Goal: Task Accomplishment & Management: Manage account settings

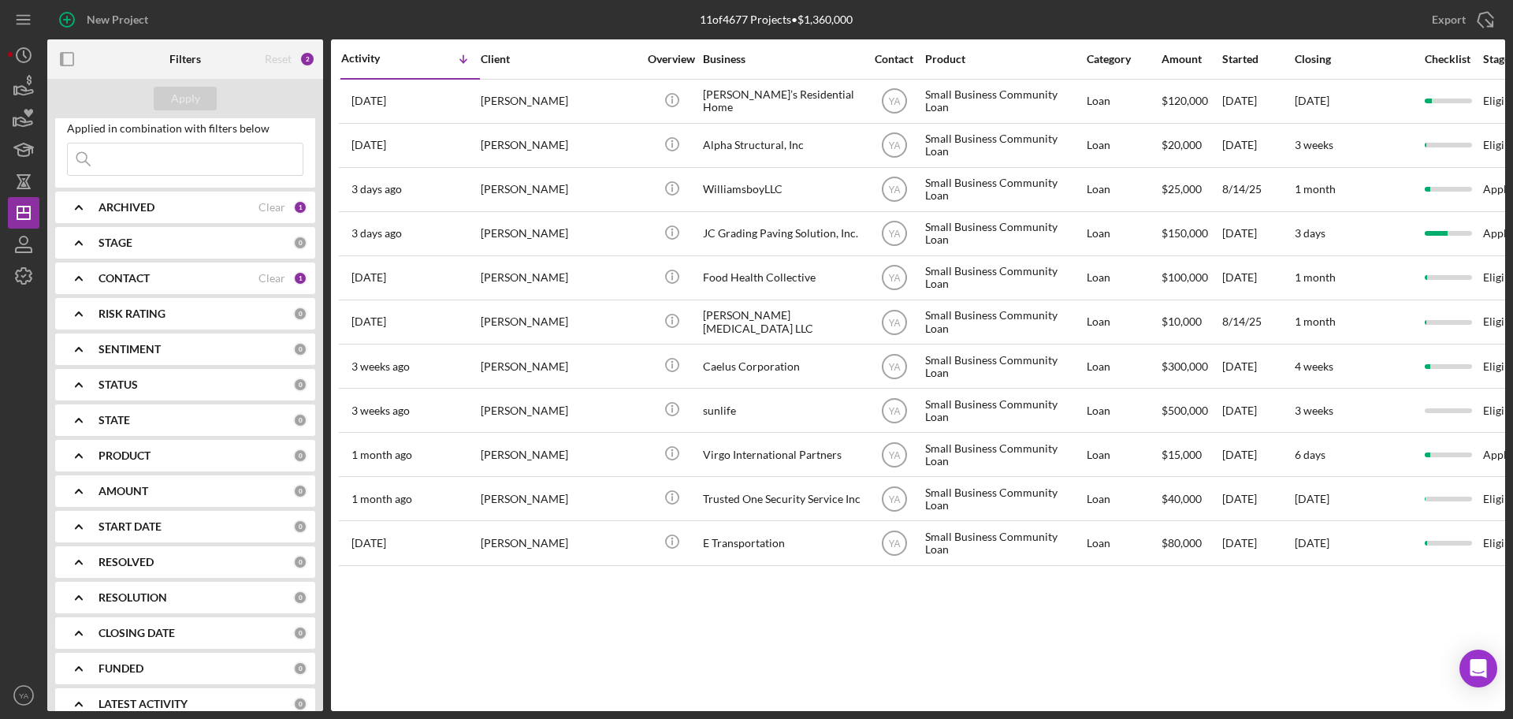
scroll to position [61, 0]
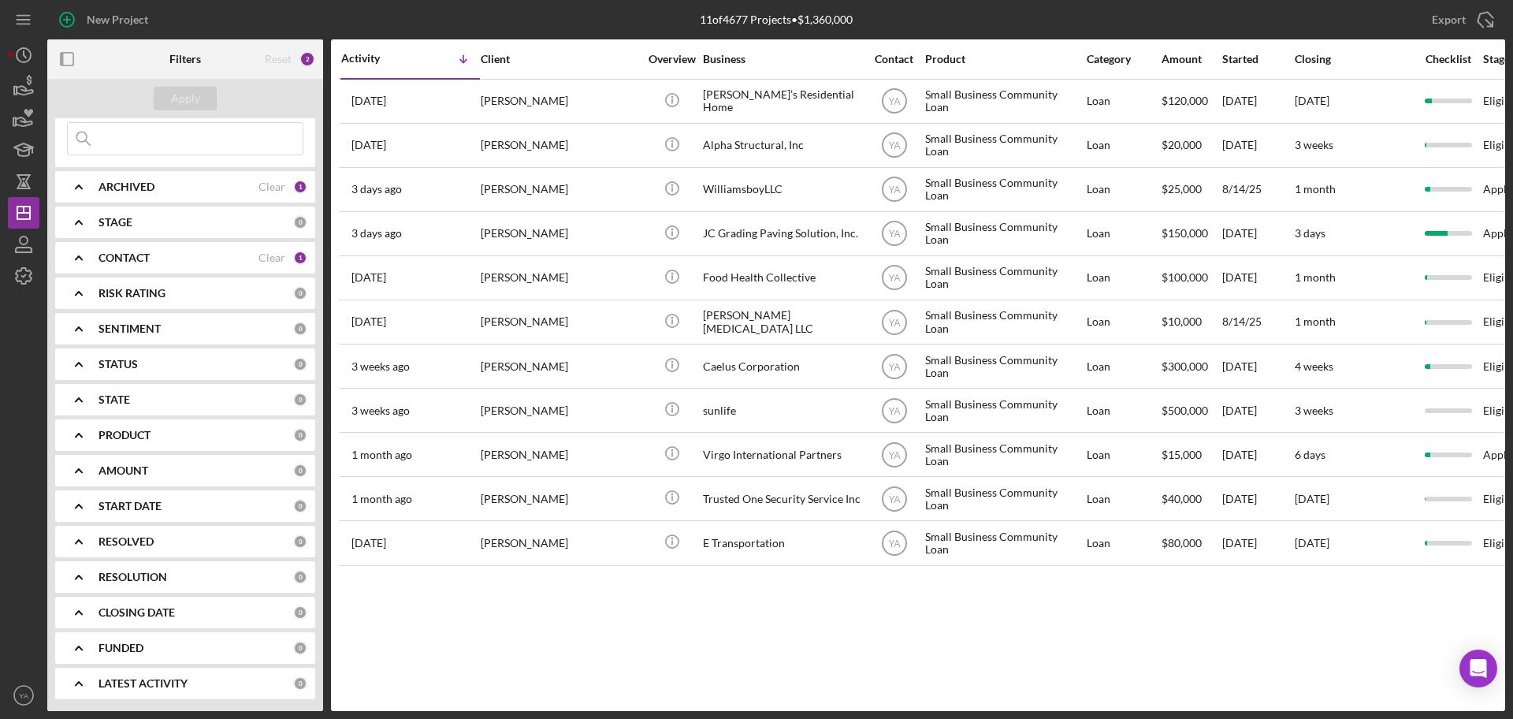
click at [117, 192] on b "ARCHIVED" at bounding box center [127, 186] width 56 height 13
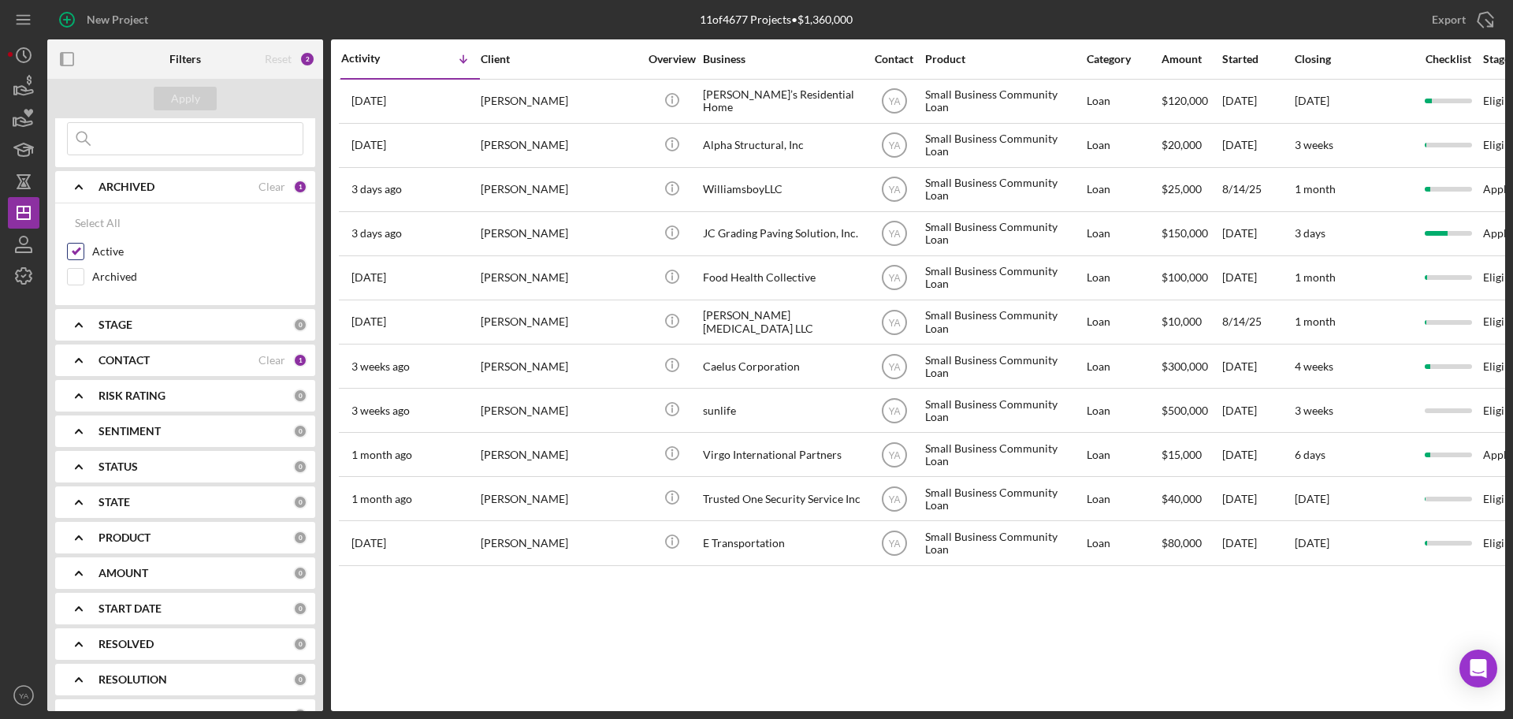
click at [76, 255] on input "Active" at bounding box center [76, 252] width 16 height 16
checkbox input "false"
click at [133, 357] on b "CONTACT" at bounding box center [124, 360] width 51 height 13
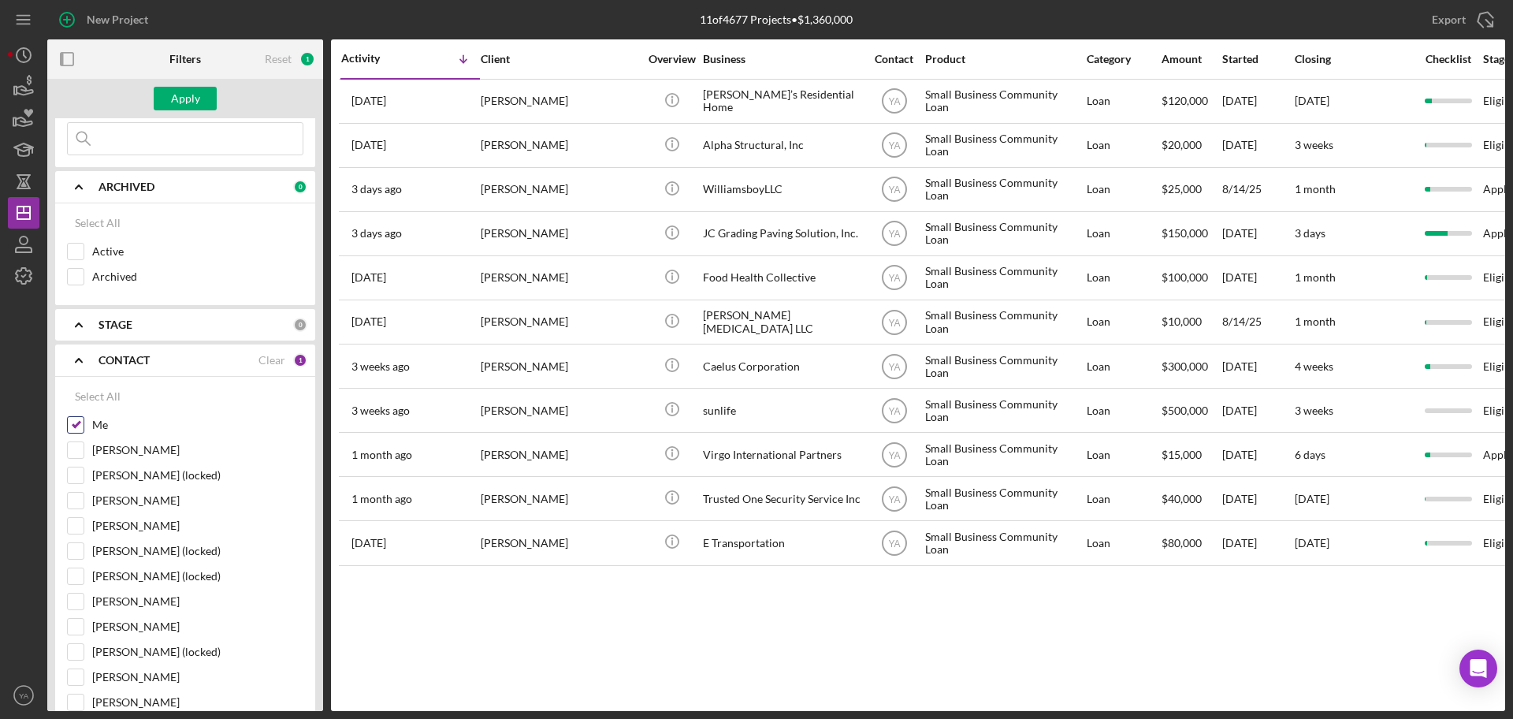
click at [69, 428] on input "Me" at bounding box center [76, 425] width 16 height 16
checkbox input "false"
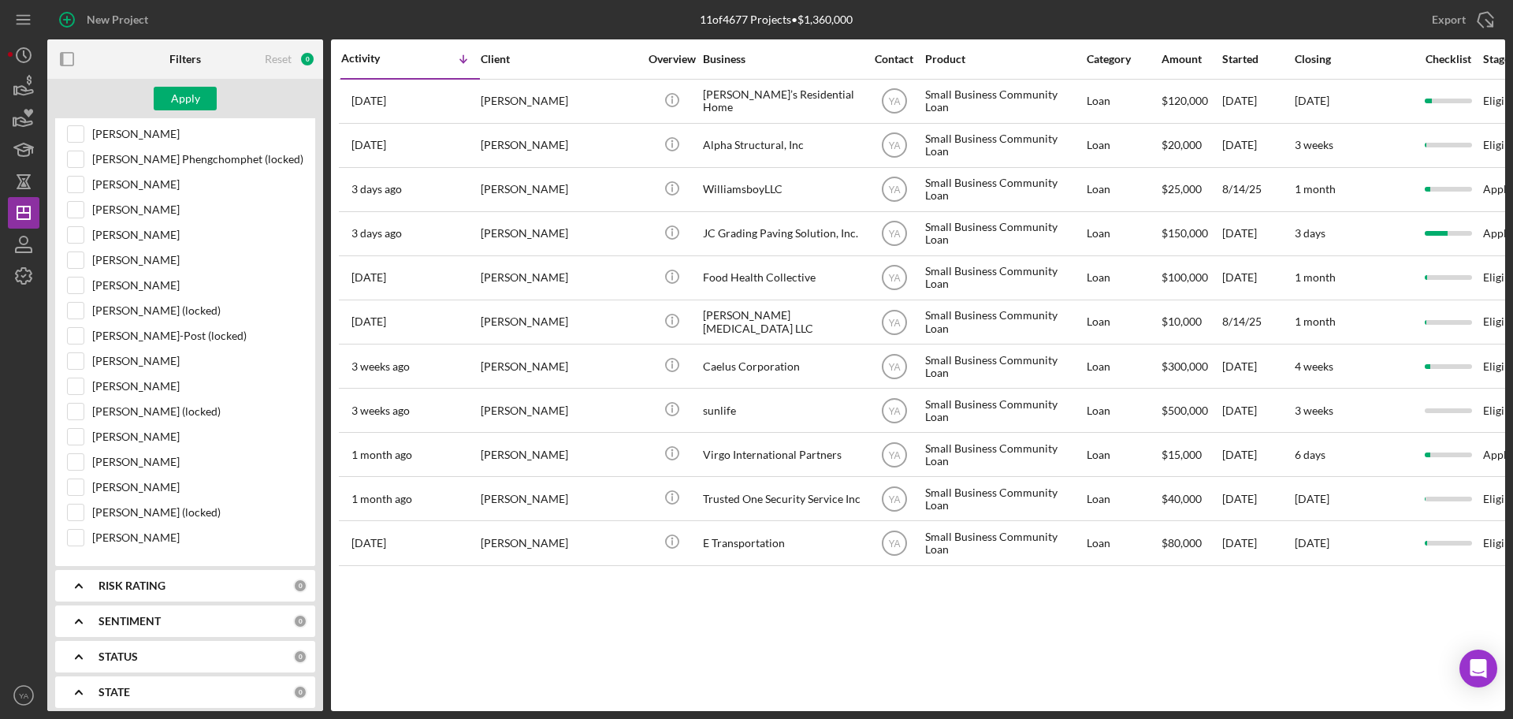
scroll to position [1123, 0]
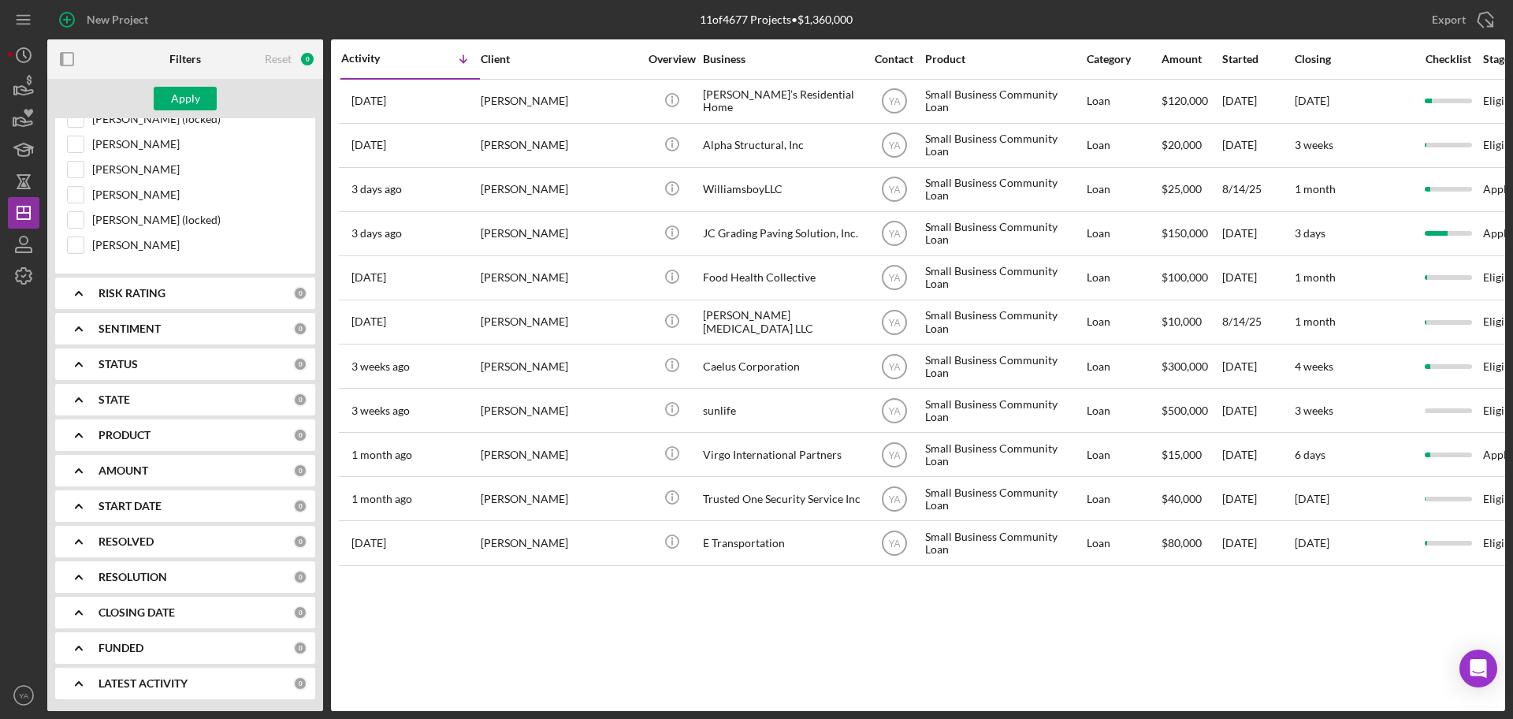
click at [139, 429] on b "PRODUCT" at bounding box center [125, 435] width 52 height 13
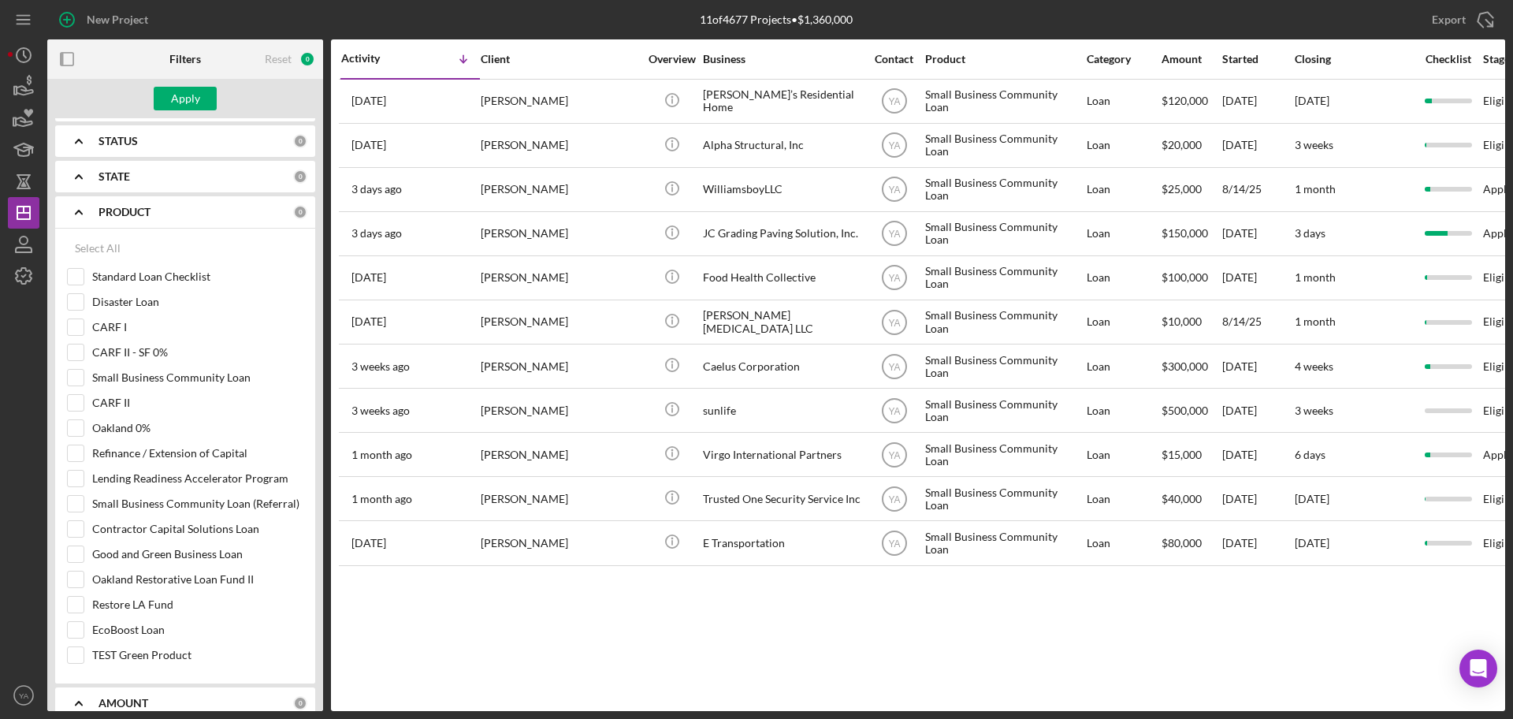
scroll to position [1579, 0]
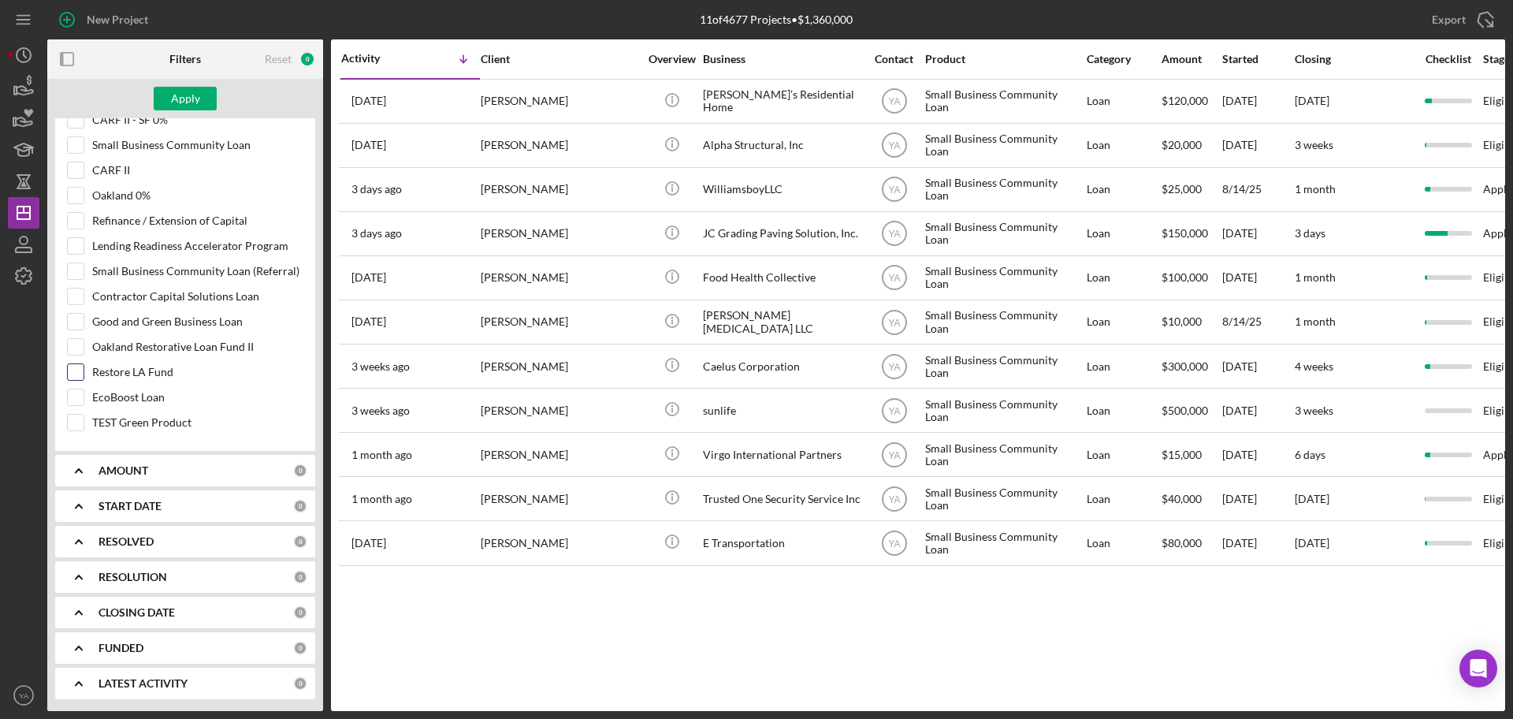
click at [79, 366] on input "Restore LA Fund" at bounding box center [76, 372] width 16 height 16
checkbox input "true"
click at [202, 105] on button "Apply" at bounding box center [185, 99] width 63 height 24
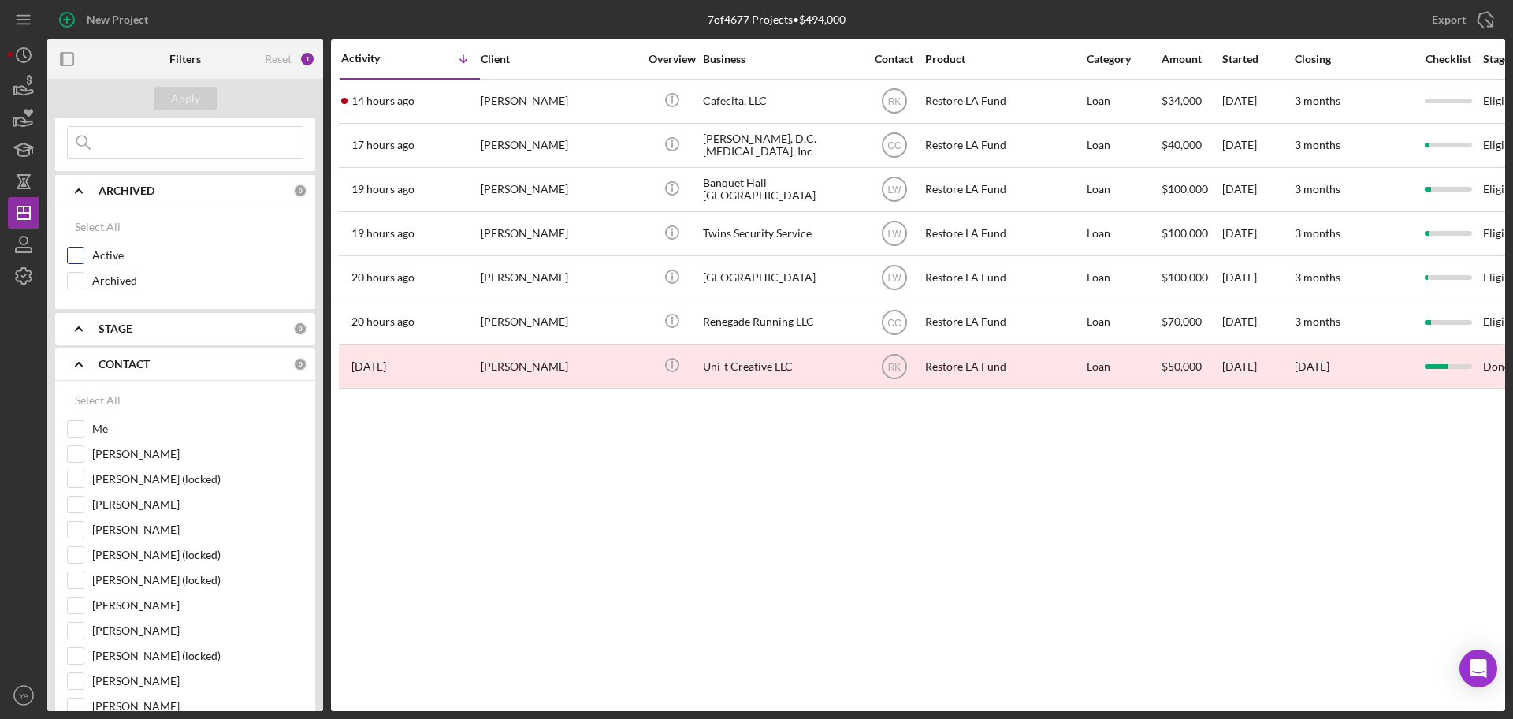
scroll to position [0, 0]
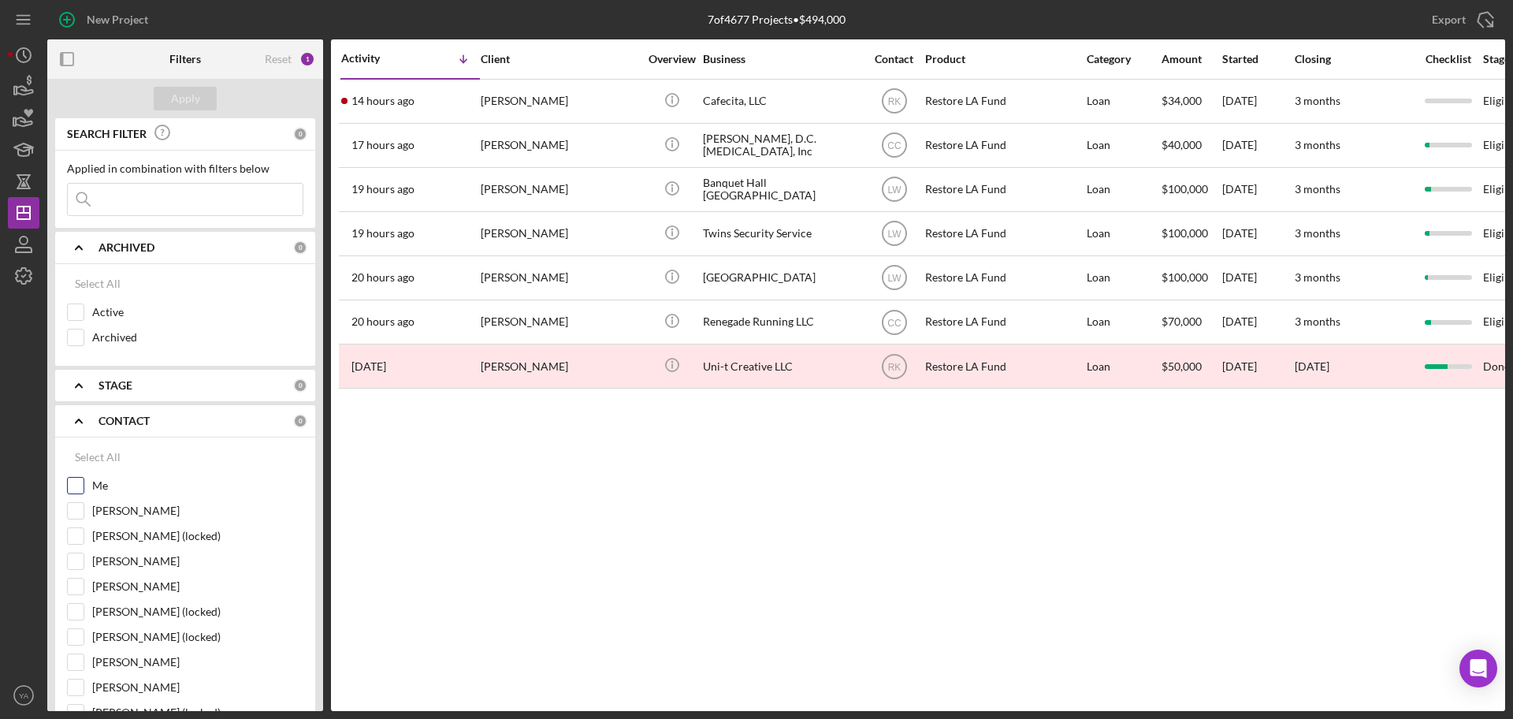
click at [76, 484] on input "Me" at bounding box center [76, 486] width 16 height 16
checkbox input "true"
click at [72, 314] on input "Active" at bounding box center [76, 312] width 16 height 16
checkbox input "true"
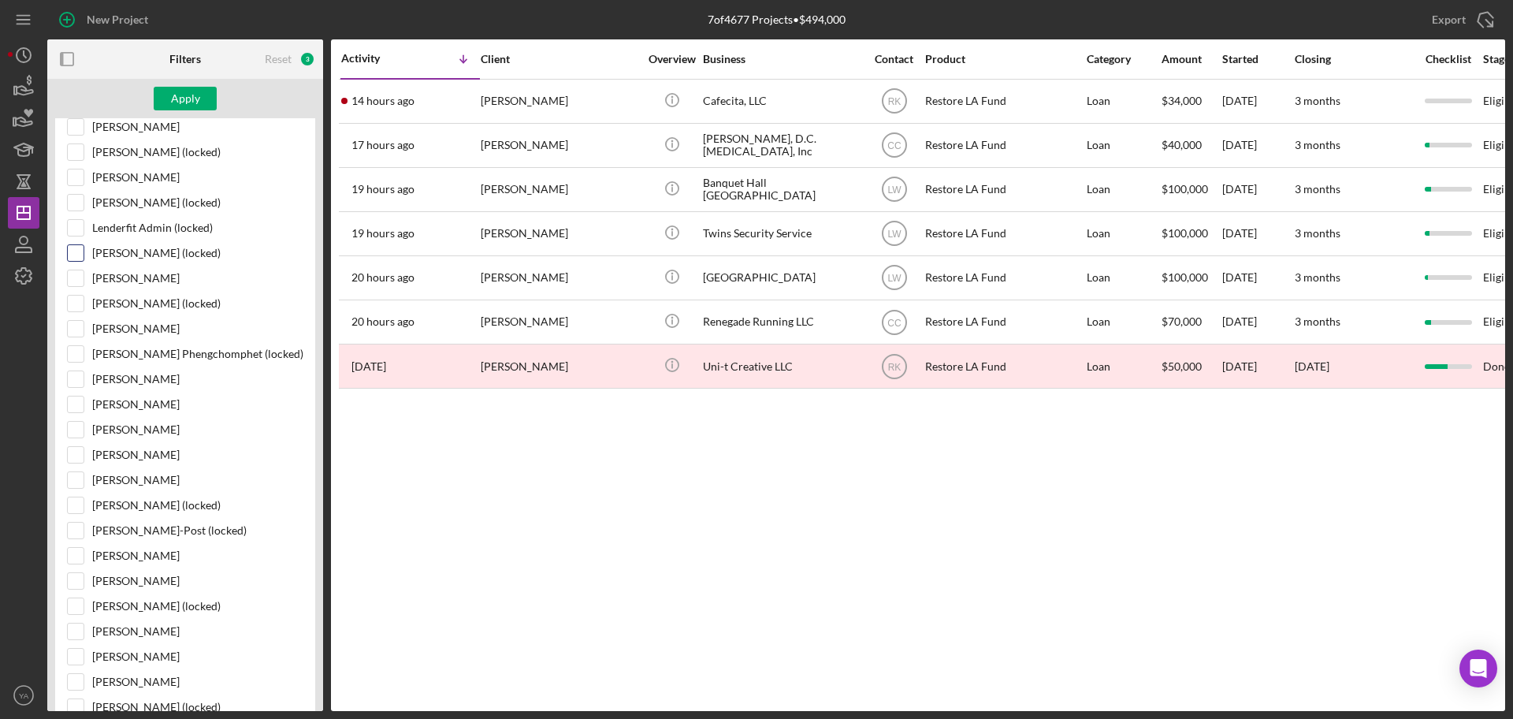
scroll to position [985, 0]
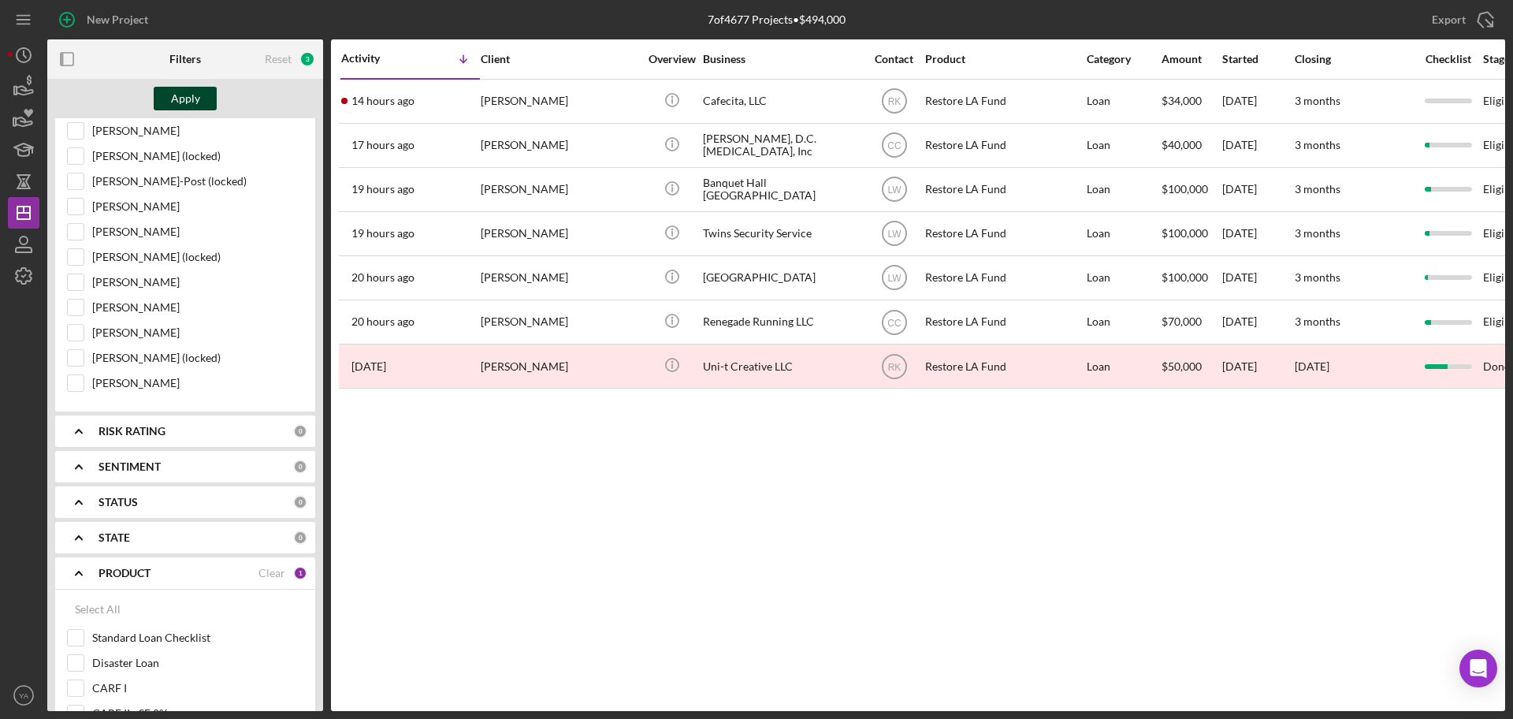
click at [203, 107] on button "Apply" at bounding box center [185, 99] width 63 height 24
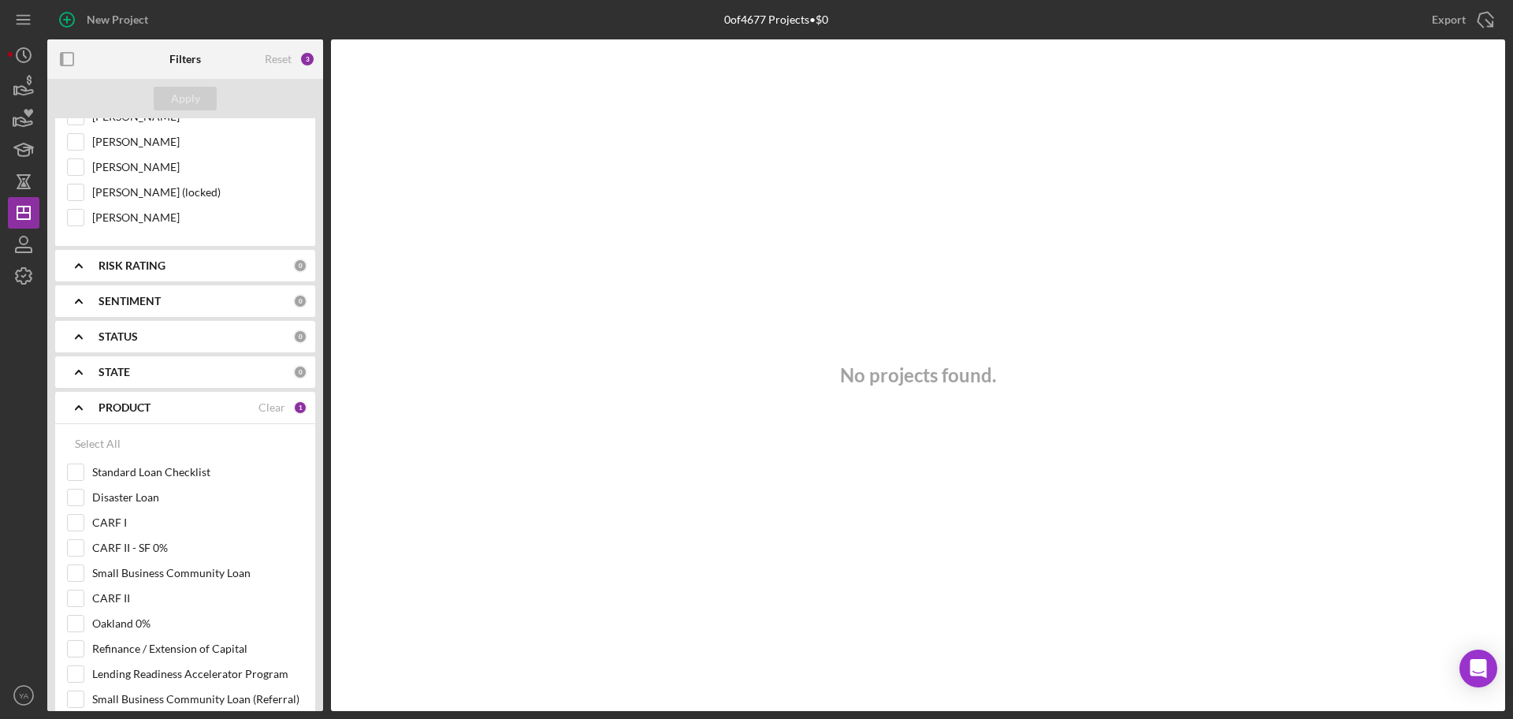
scroll to position [1478, 0]
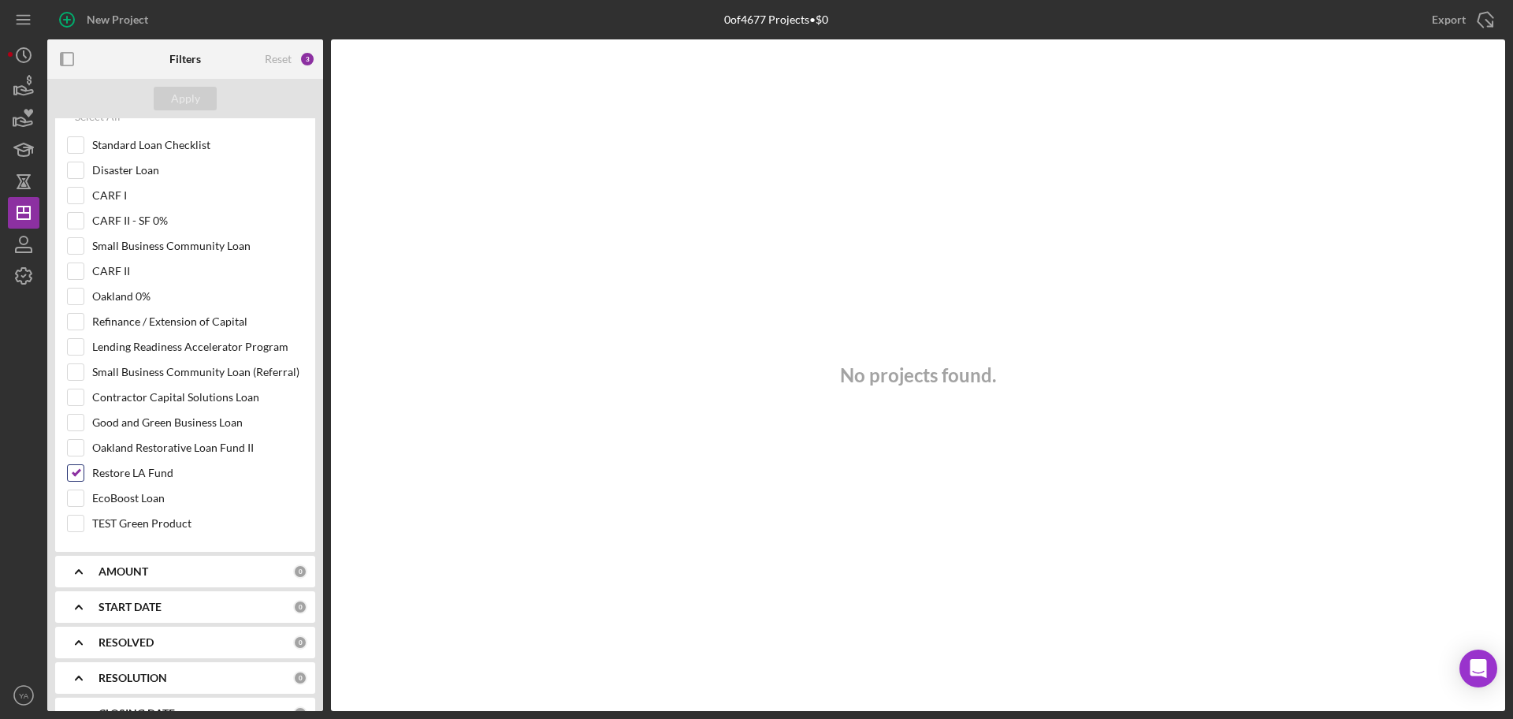
click at [84, 469] on div at bounding box center [75, 472] width 17 height 17
click at [75, 472] on input "Restore LA Fund" at bounding box center [76, 473] width 16 height 16
checkbox input "false"
click at [167, 420] on label "Good and Green Business Loan" at bounding box center [197, 423] width 211 height 16
click at [84, 420] on input "Good and Green Business Loan" at bounding box center [76, 423] width 16 height 16
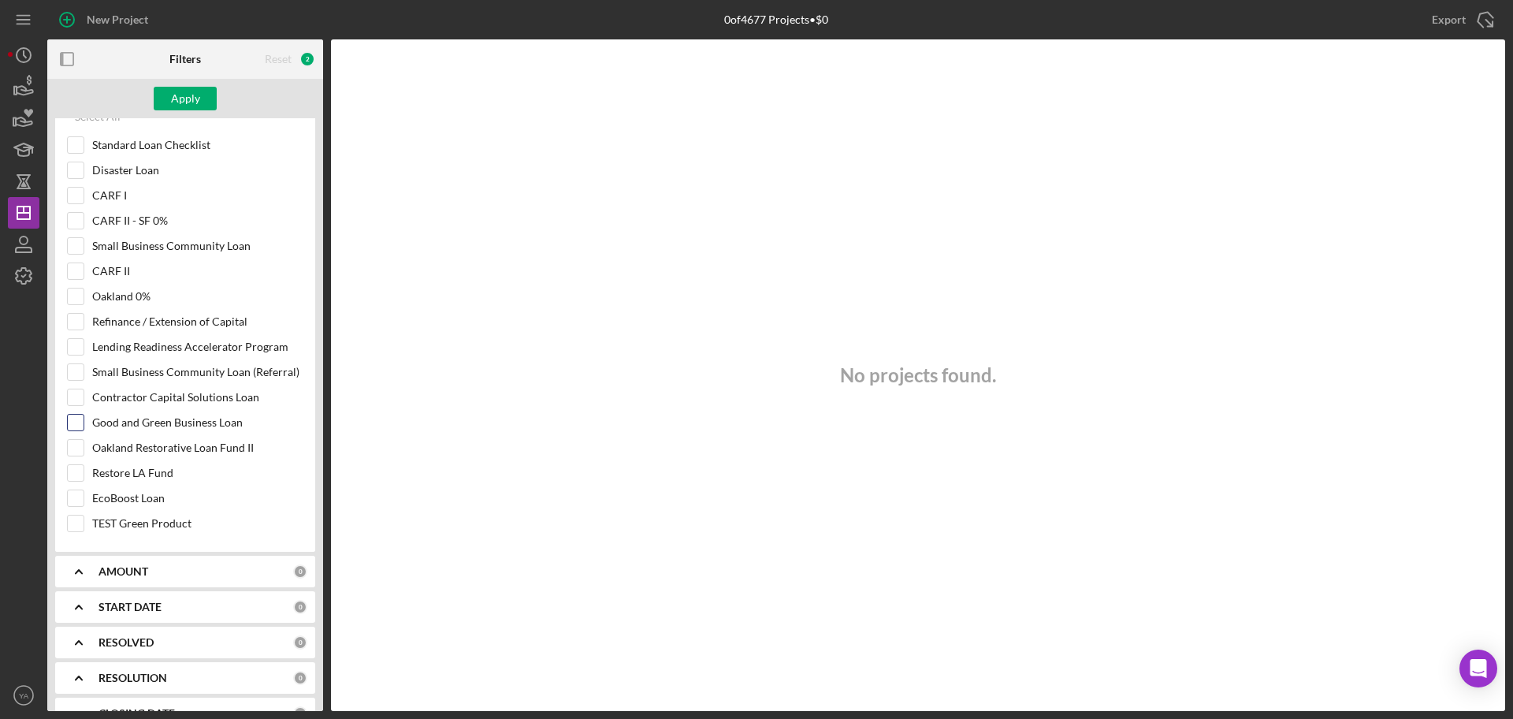
checkbox input "true"
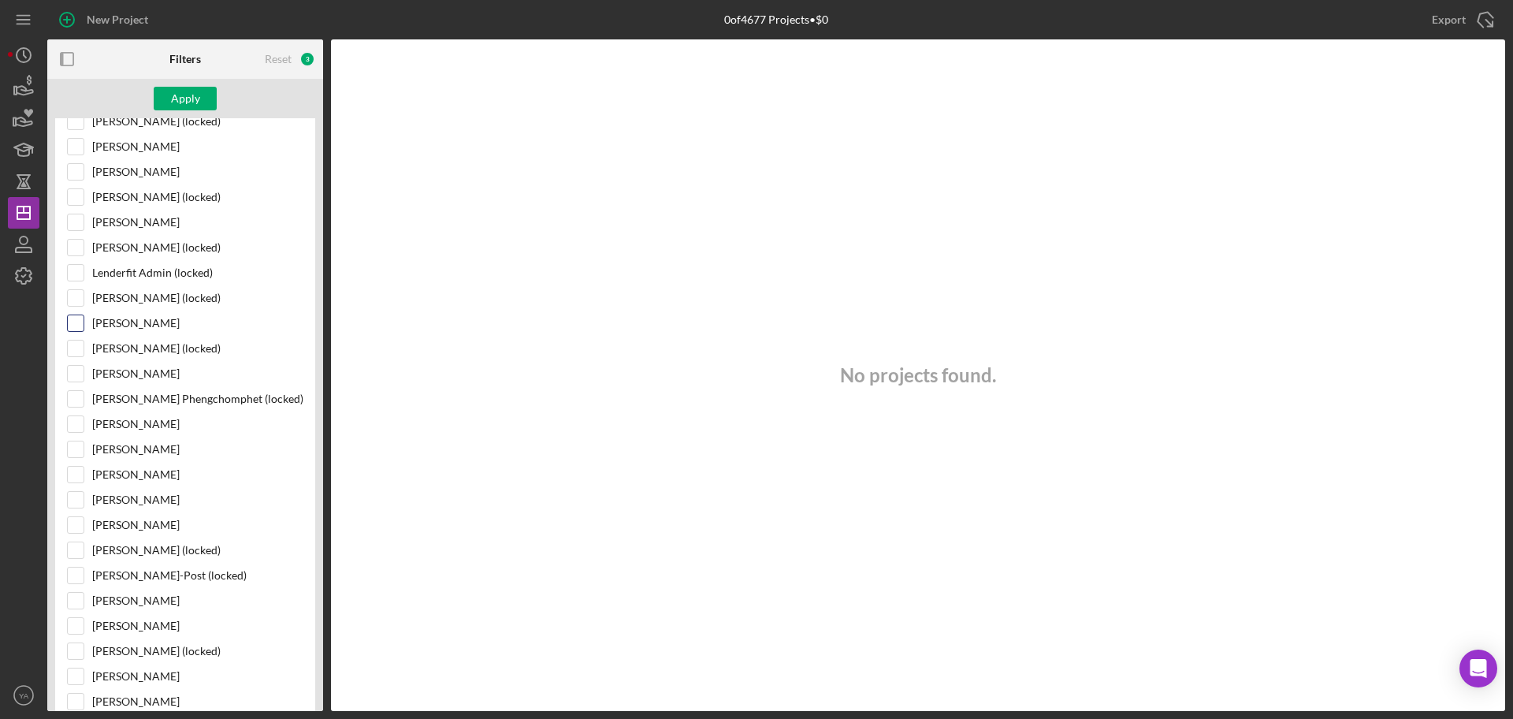
scroll to position [296, 0]
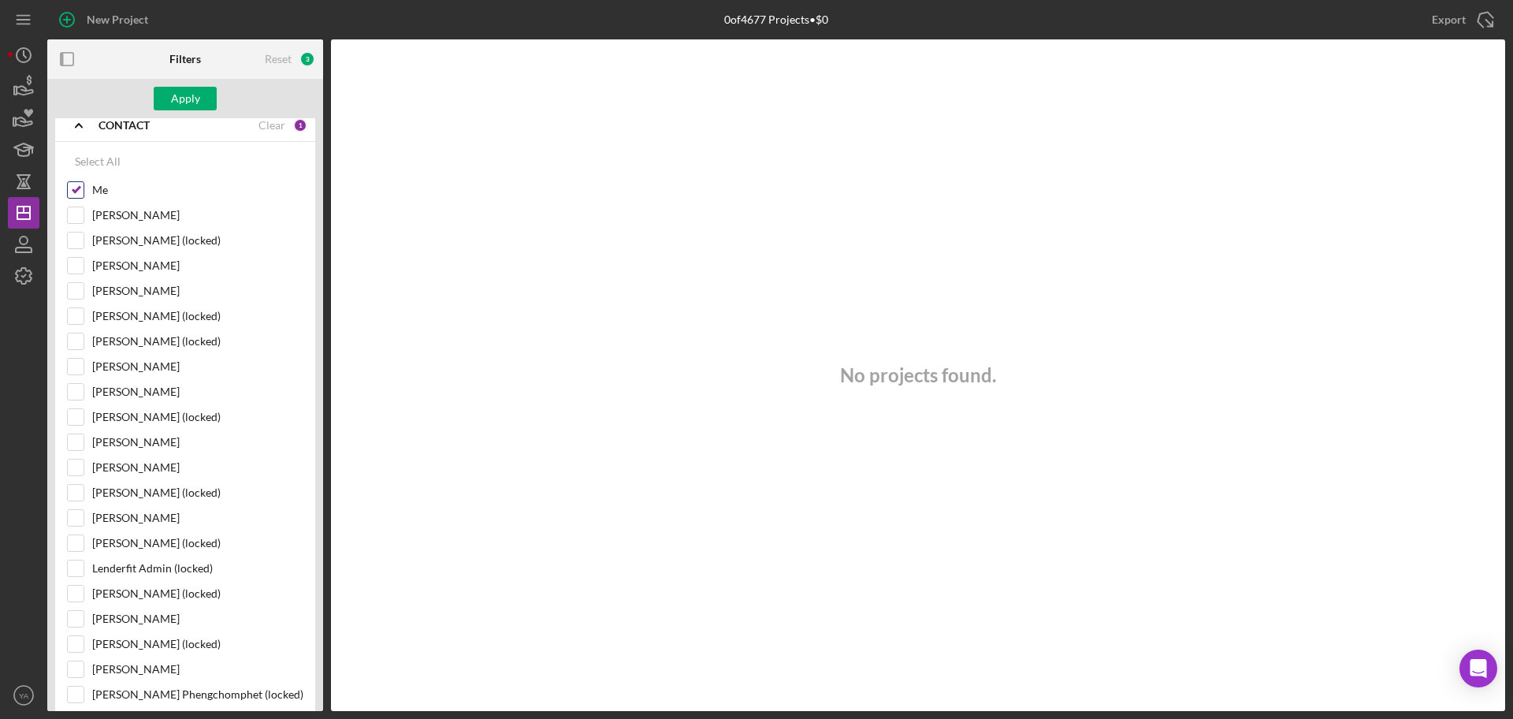
click at [71, 185] on input "Me" at bounding box center [76, 190] width 16 height 16
checkbox input "false"
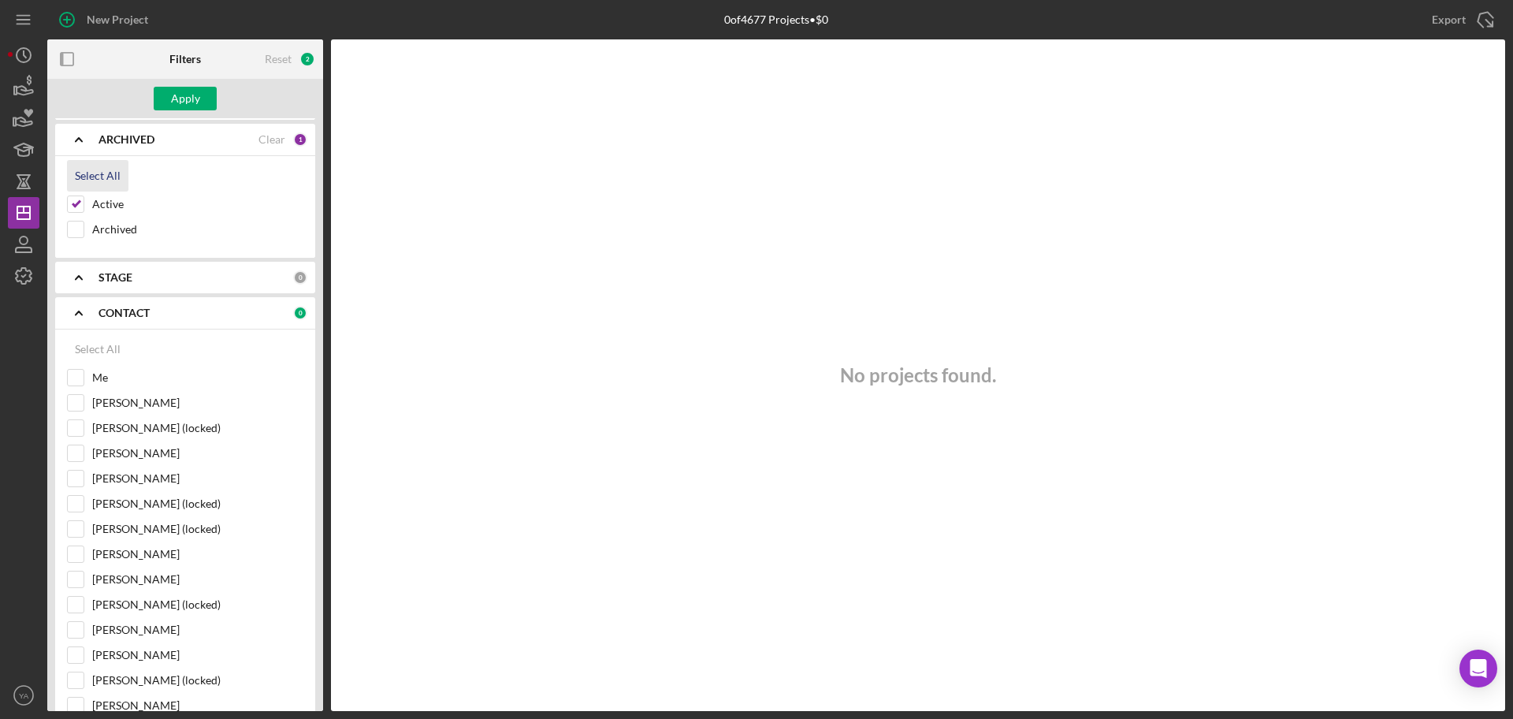
scroll to position [0, 0]
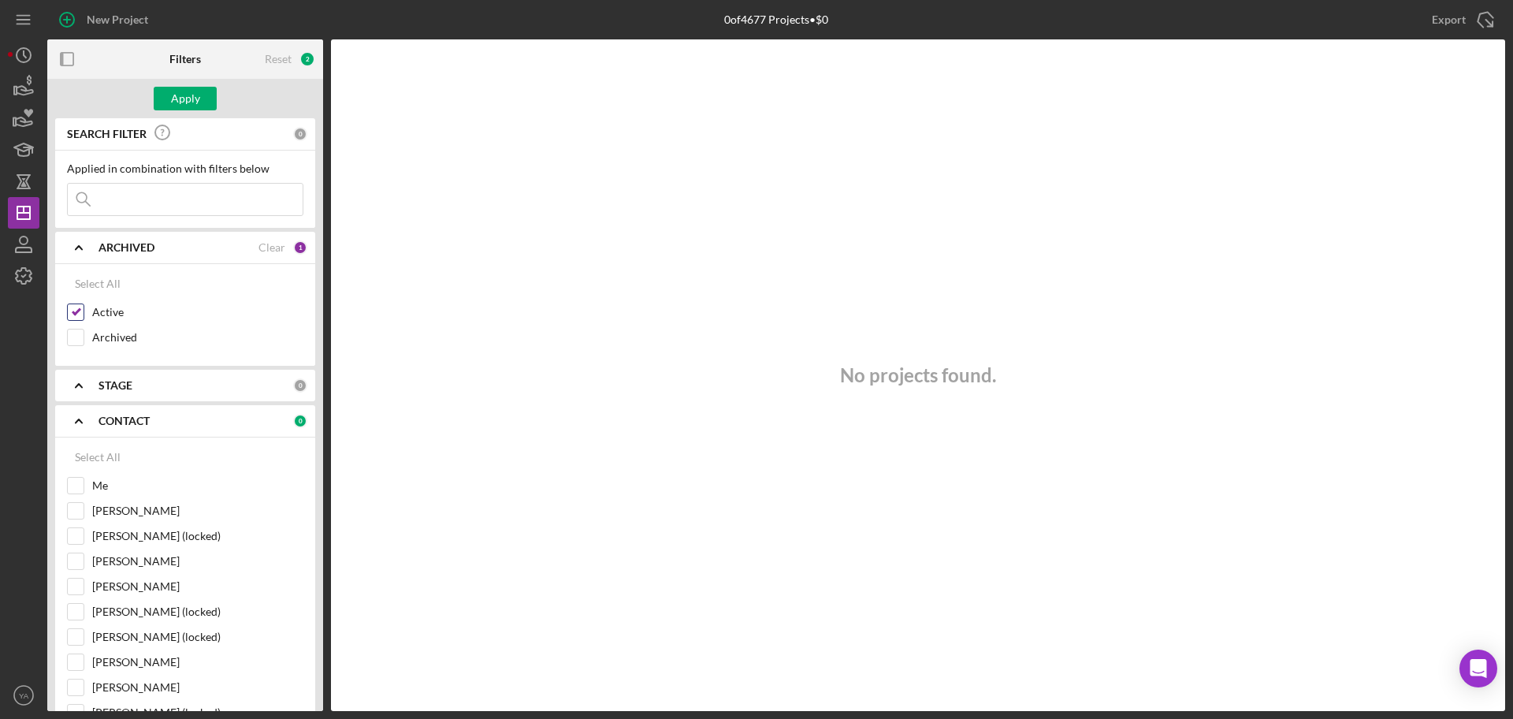
click at [84, 310] on div "Active" at bounding box center [185, 315] width 236 height 25
click at [83, 311] on input "Active" at bounding box center [76, 312] width 16 height 16
checkbox input "false"
click at [196, 107] on div "Apply" at bounding box center [185, 99] width 29 height 24
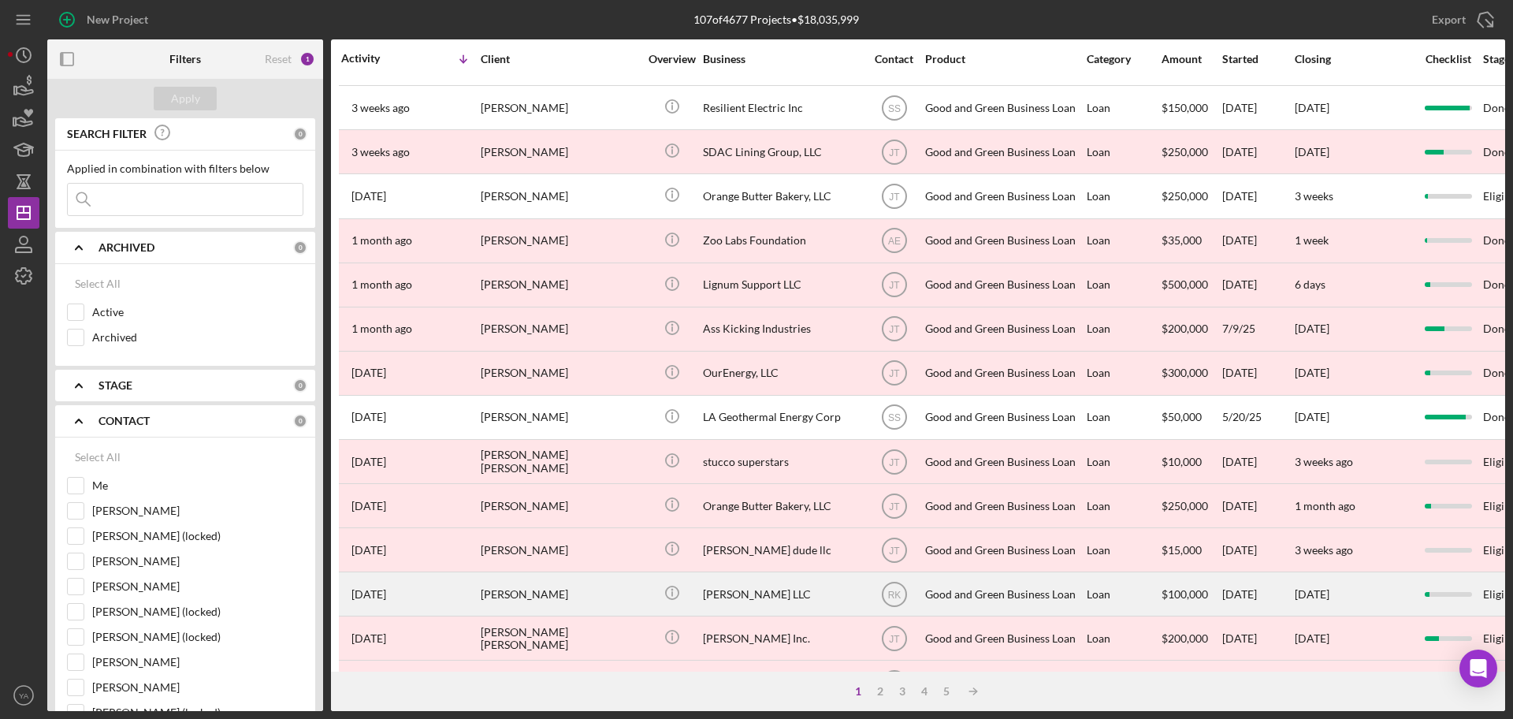
scroll to position [536, 0]
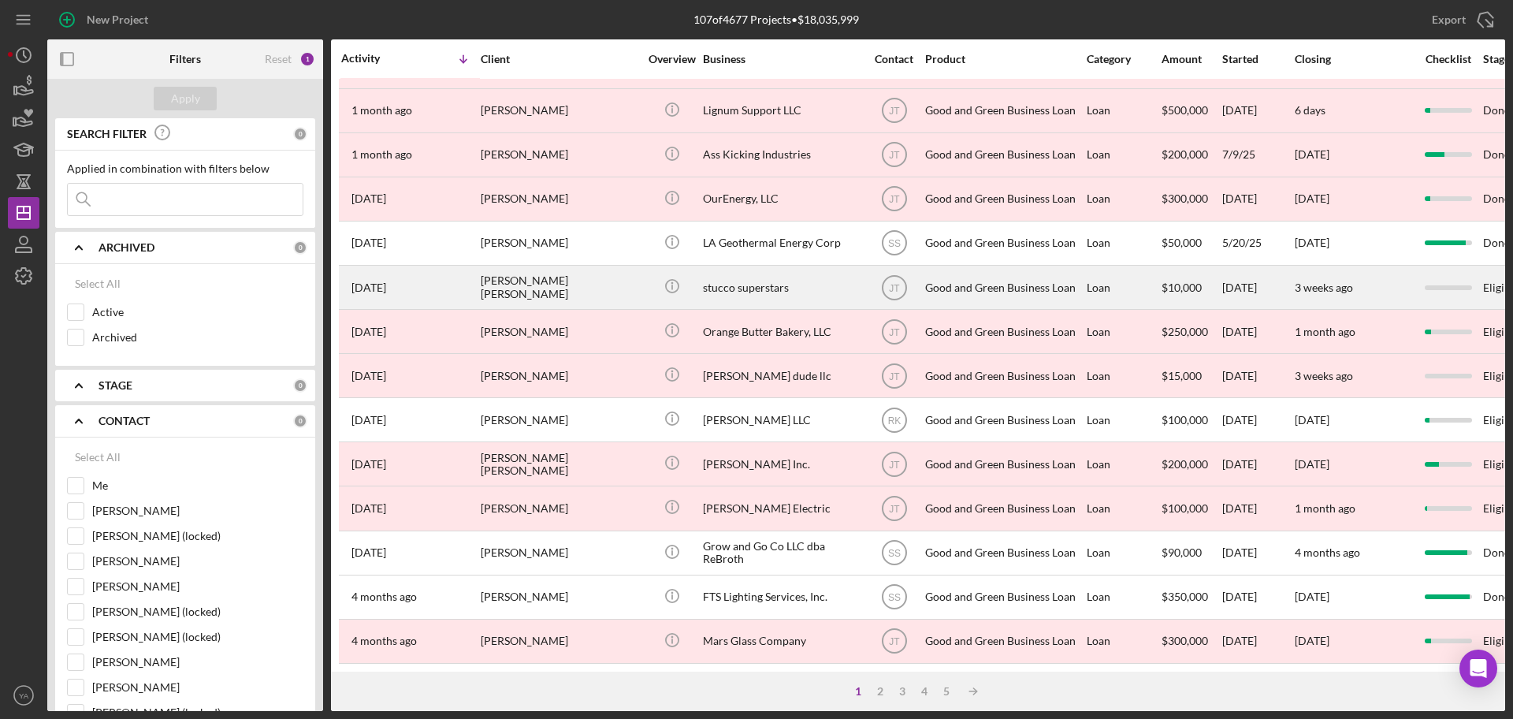
click at [694, 285] on div "Icon/Info" at bounding box center [671, 287] width 59 height 42
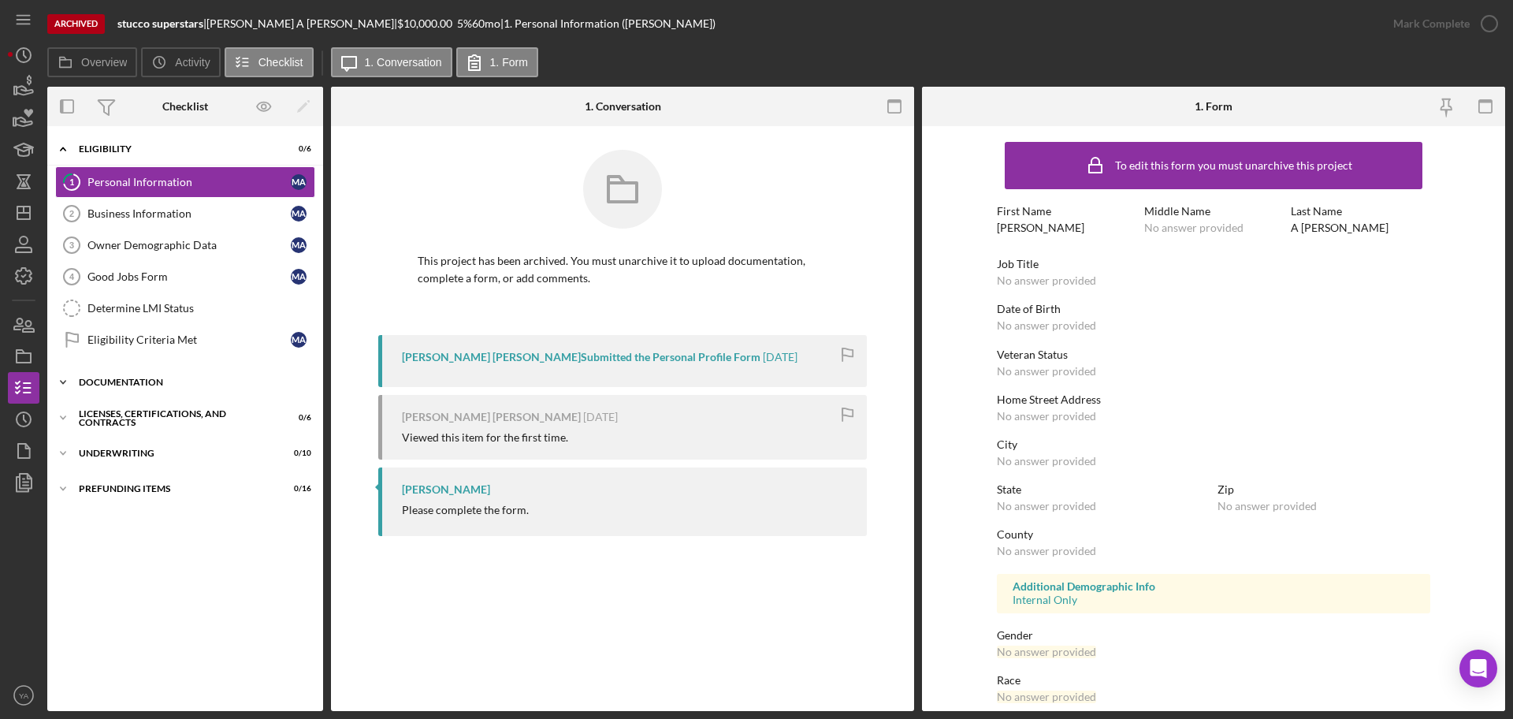
click at [169, 391] on div "Icon/Expander Documentation 0 / 19" at bounding box center [185, 382] width 276 height 32
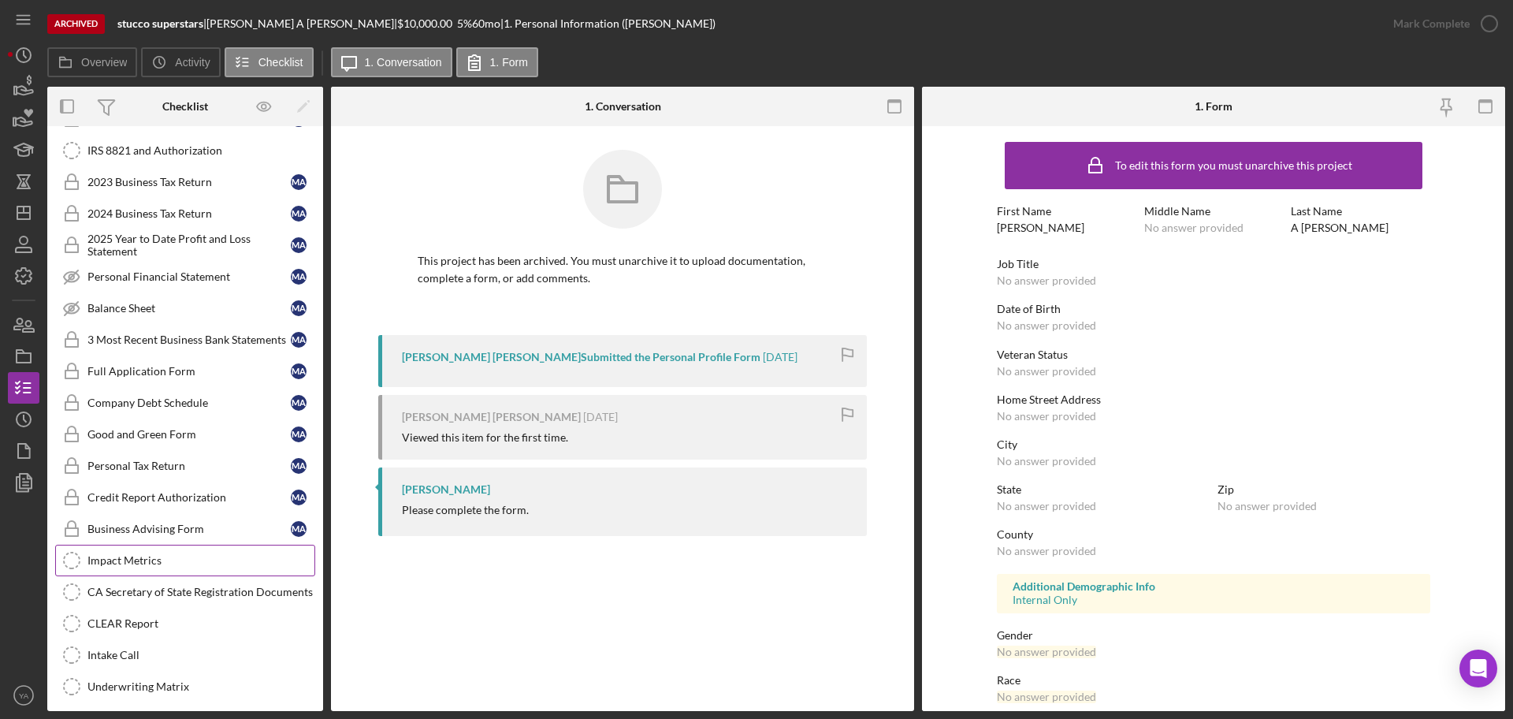
scroll to position [410, 0]
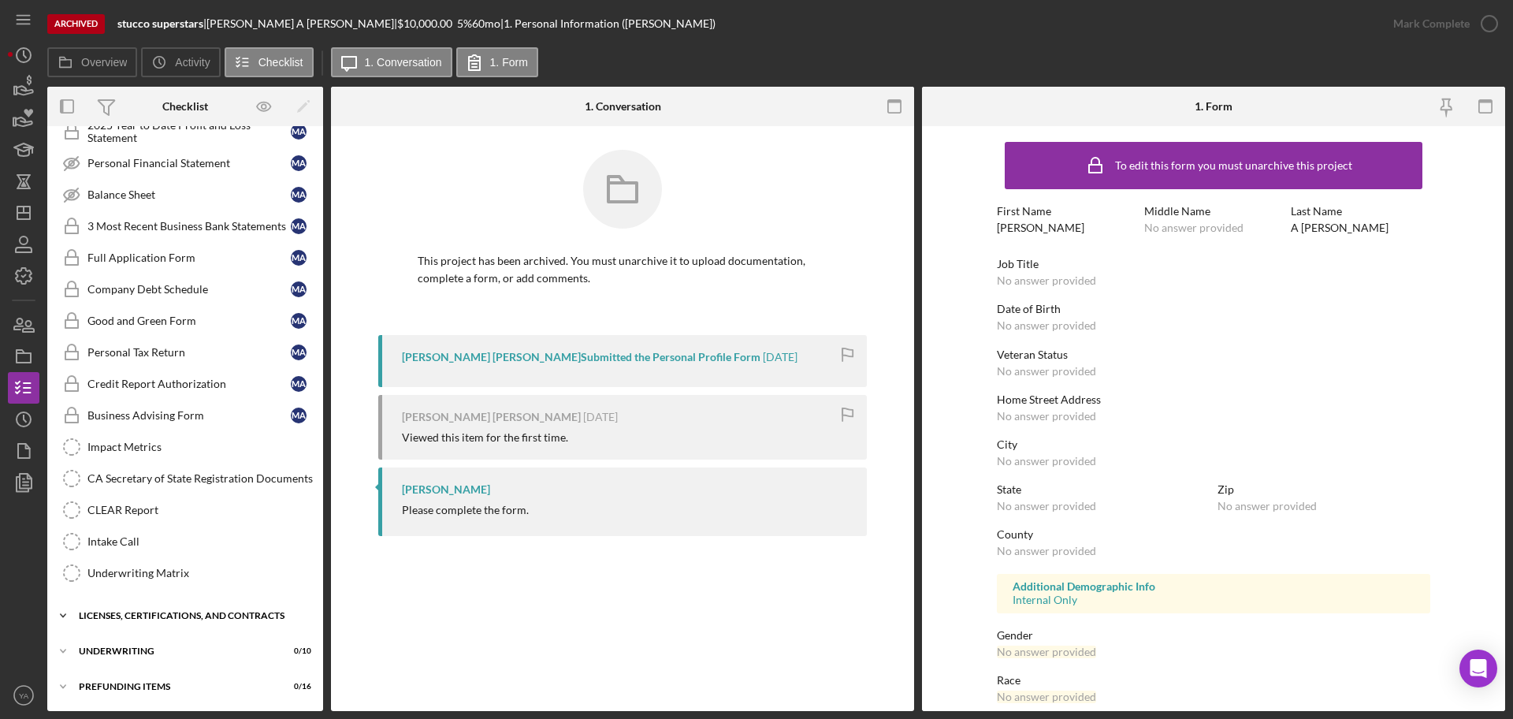
click at [174, 626] on div "Icon/Expander Licenses, Certifications, and Contracts 0 / 6" at bounding box center [185, 616] width 276 height 32
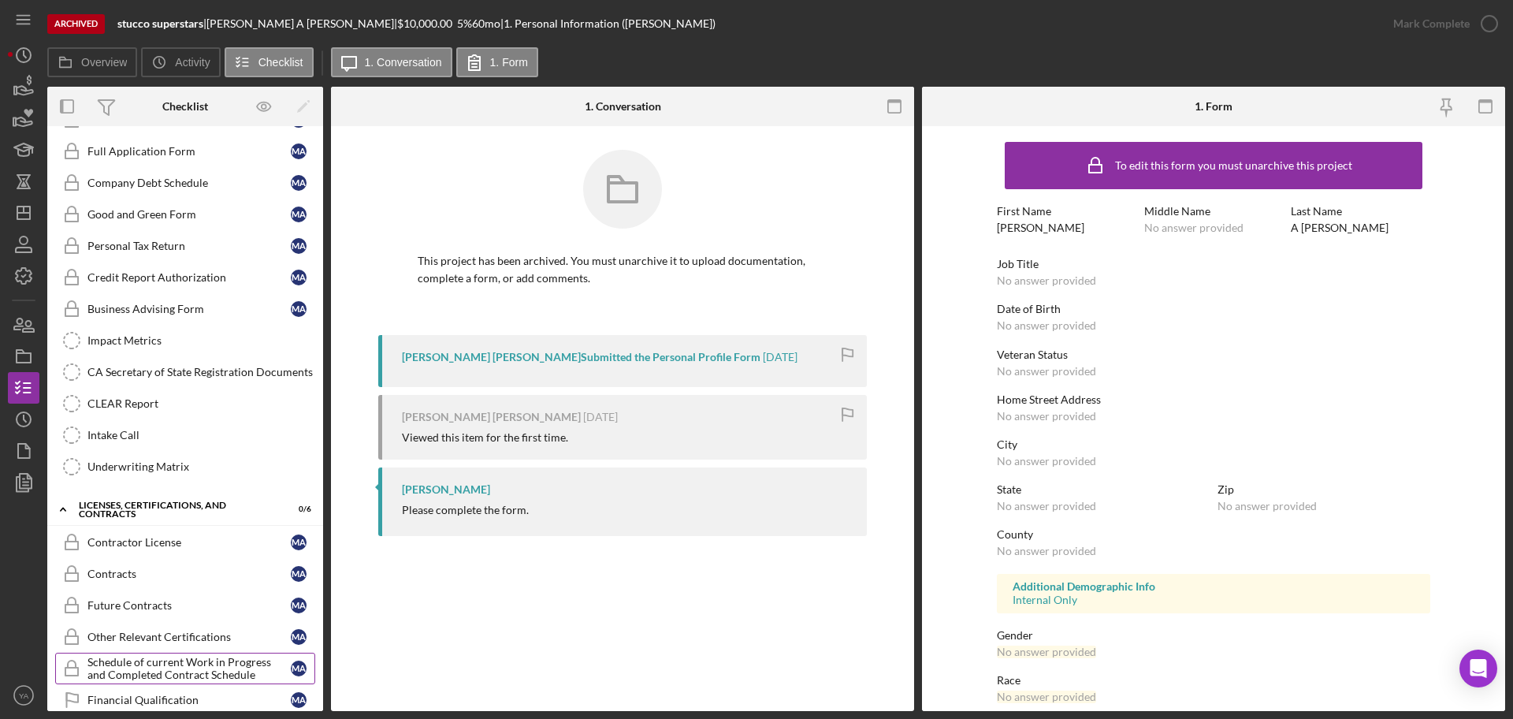
scroll to position [608, 0]
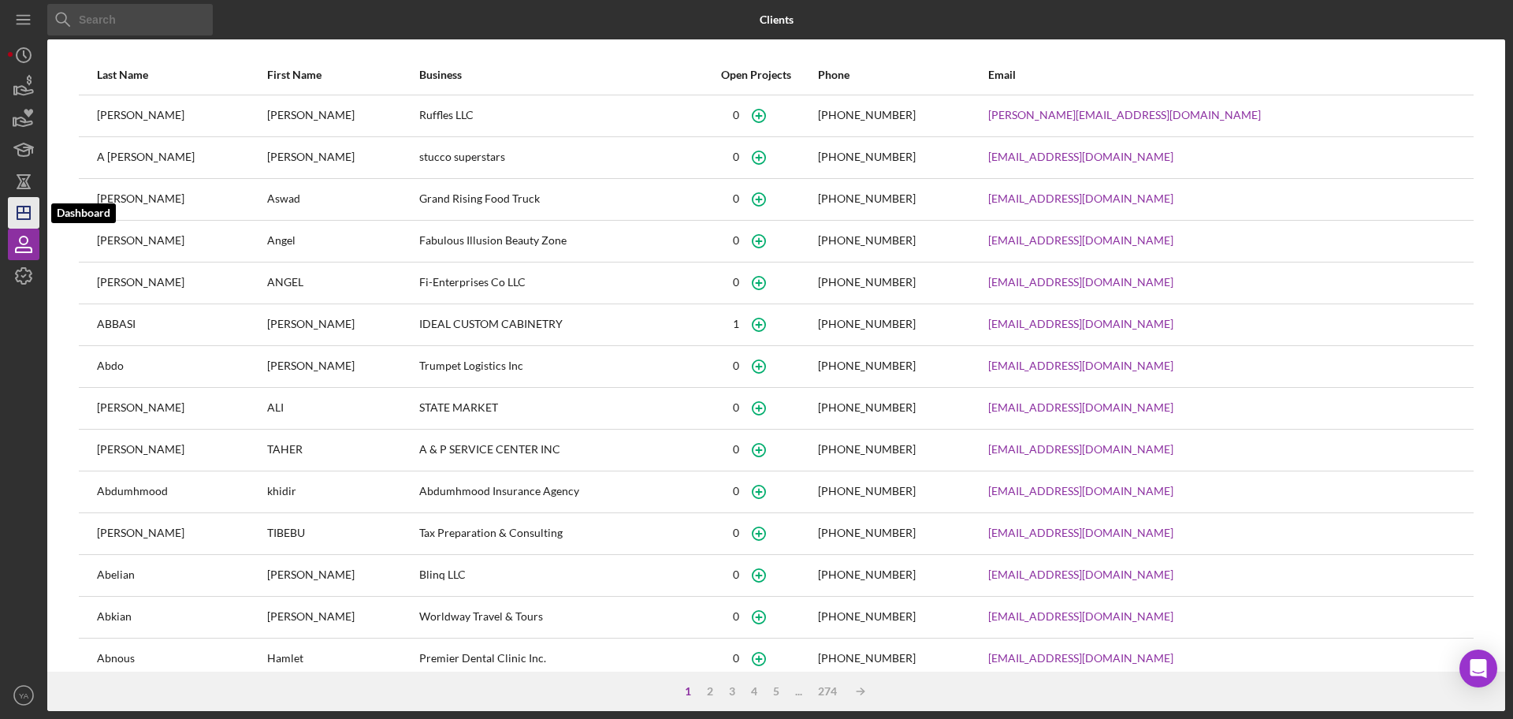
click at [25, 206] on polygon "button" at bounding box center [23, 212] width 13 height 13
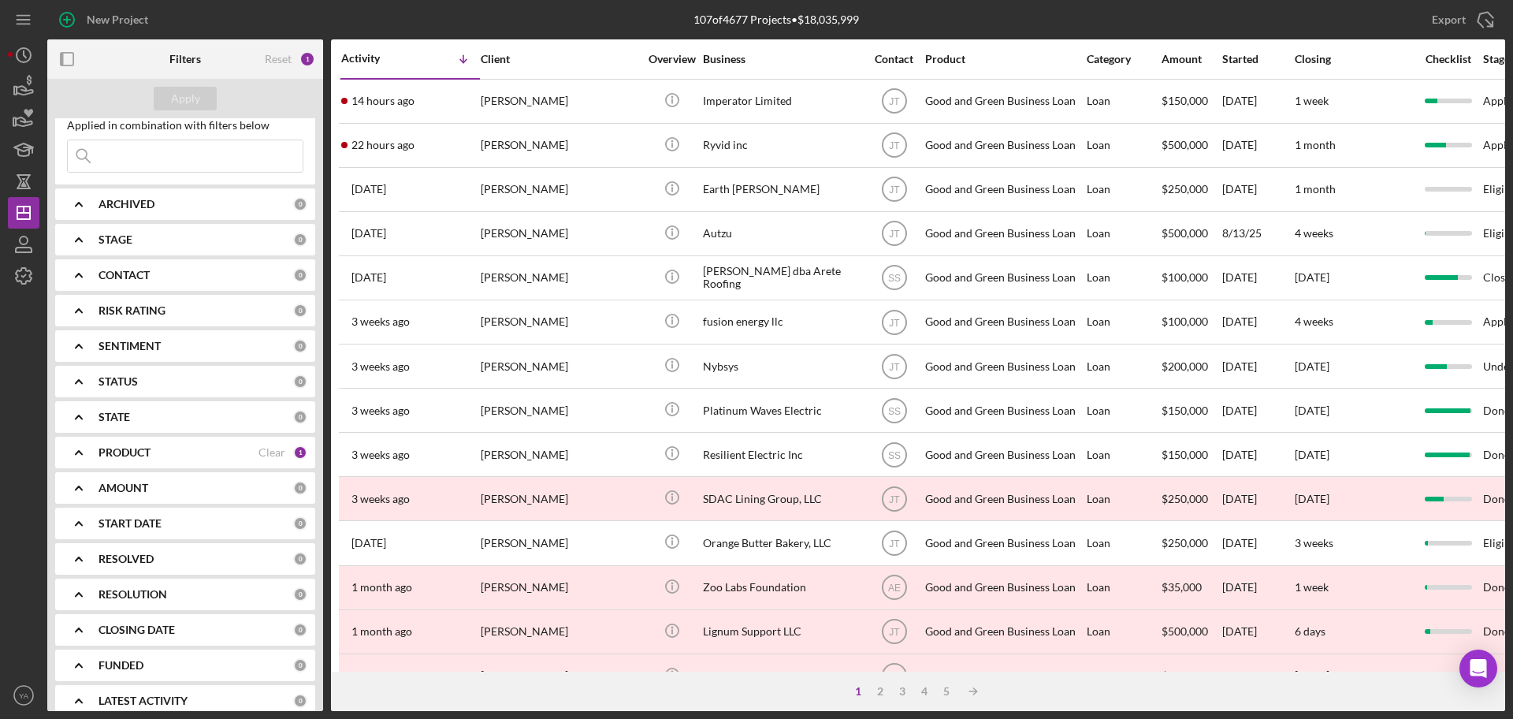
scroll to position [61, 0]
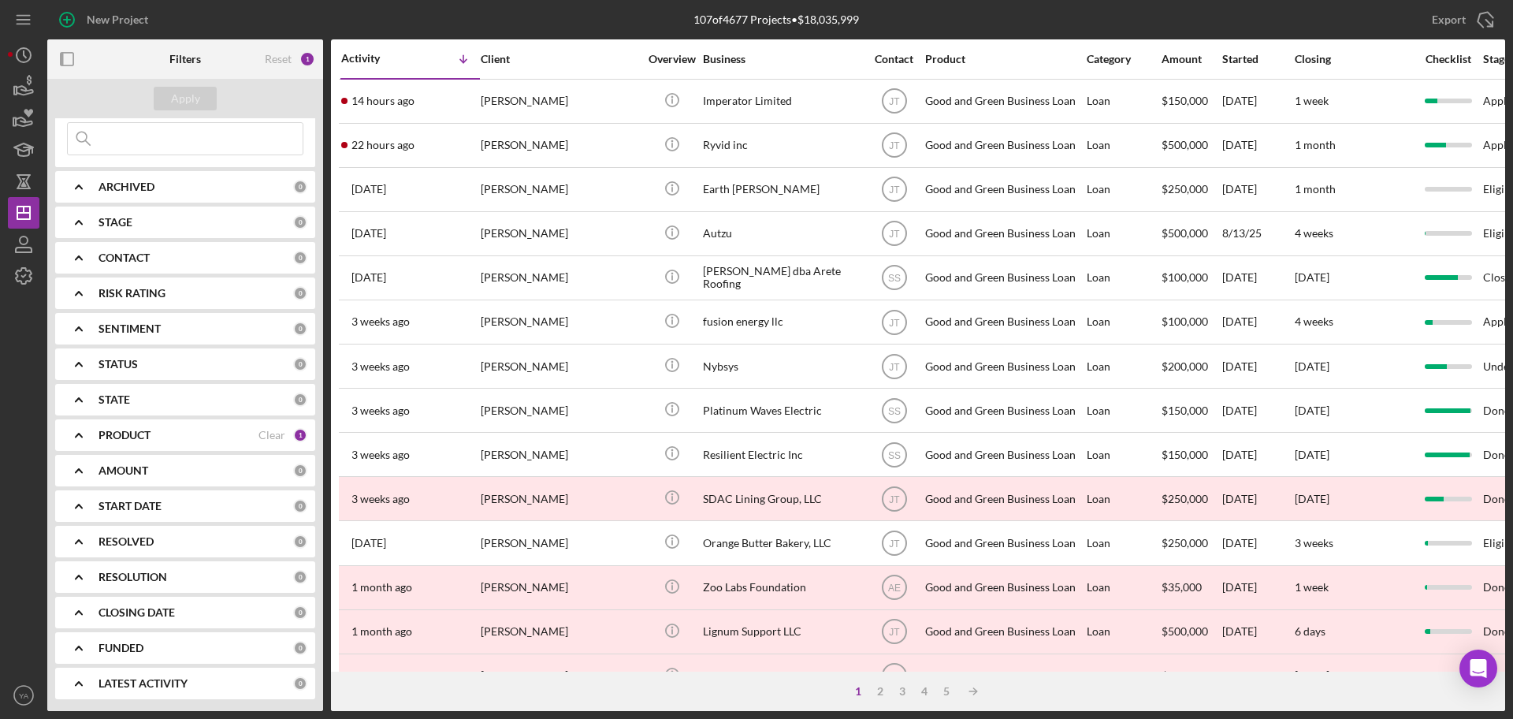
click at [200, 188] on div "ARCHIVED" at bounding box center [196, 186] width 195 height 13
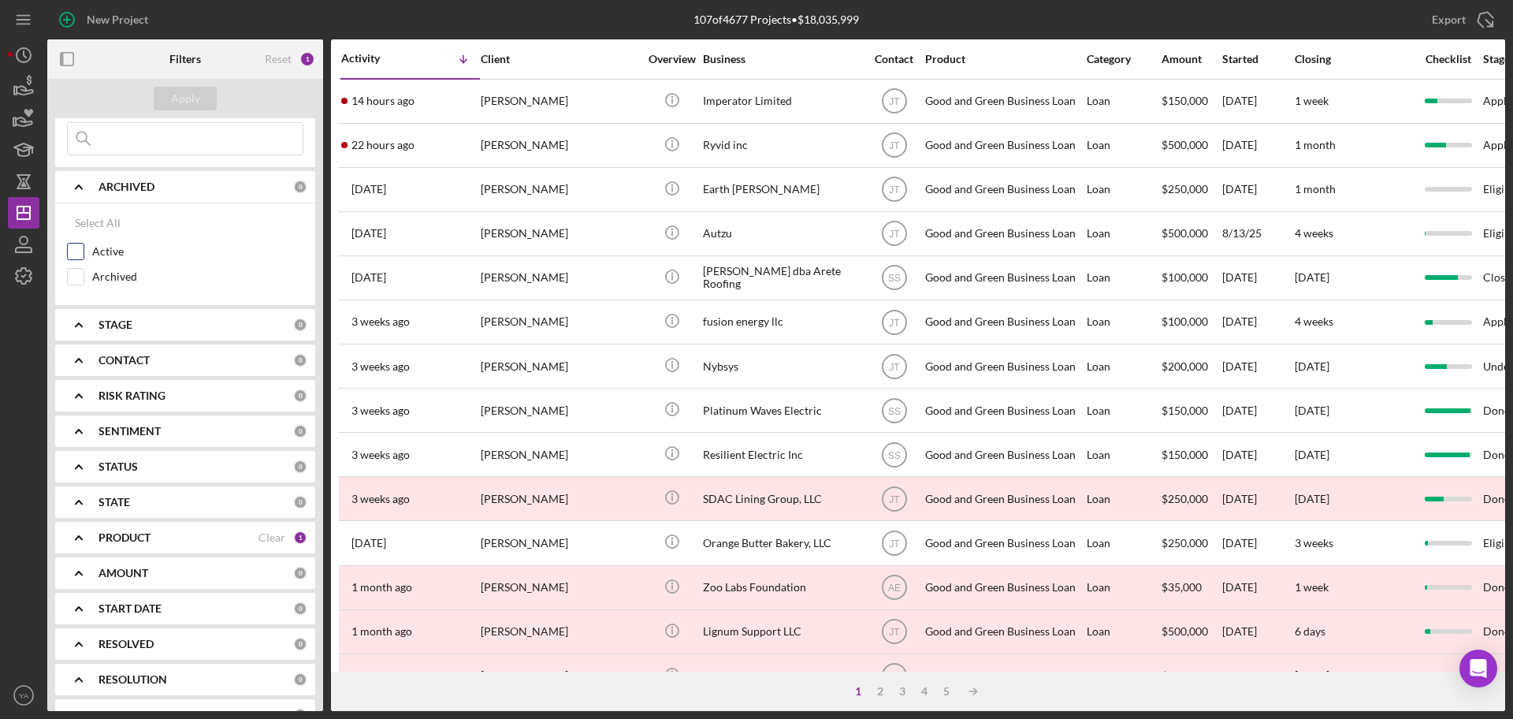
click at [97, 254] on label "Active" at bounding box center [197, 252] width 211 height 16
click at [84, 254] on input "Active" at bounding box center [76, 252] width 16 height 16
checkbox input "true"
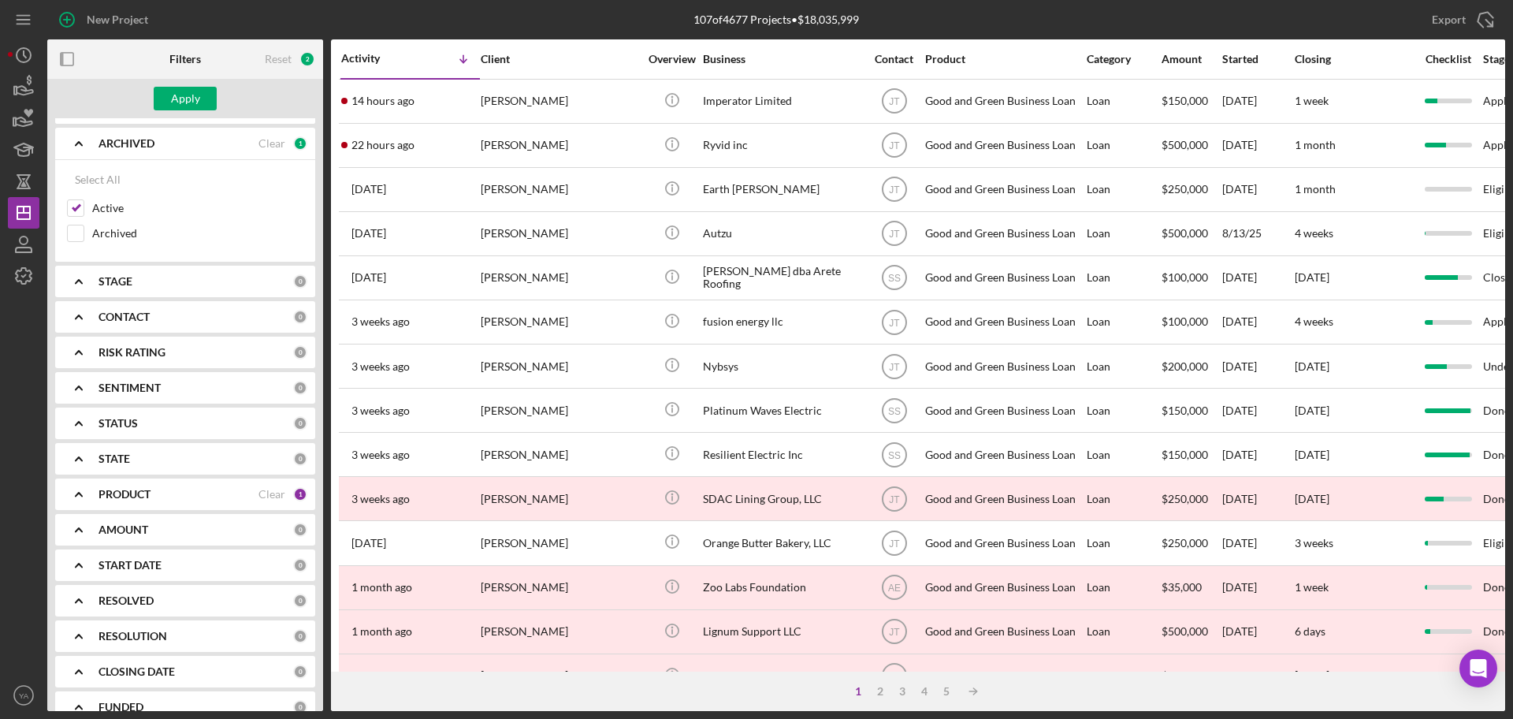
scroll to position [163, 0]
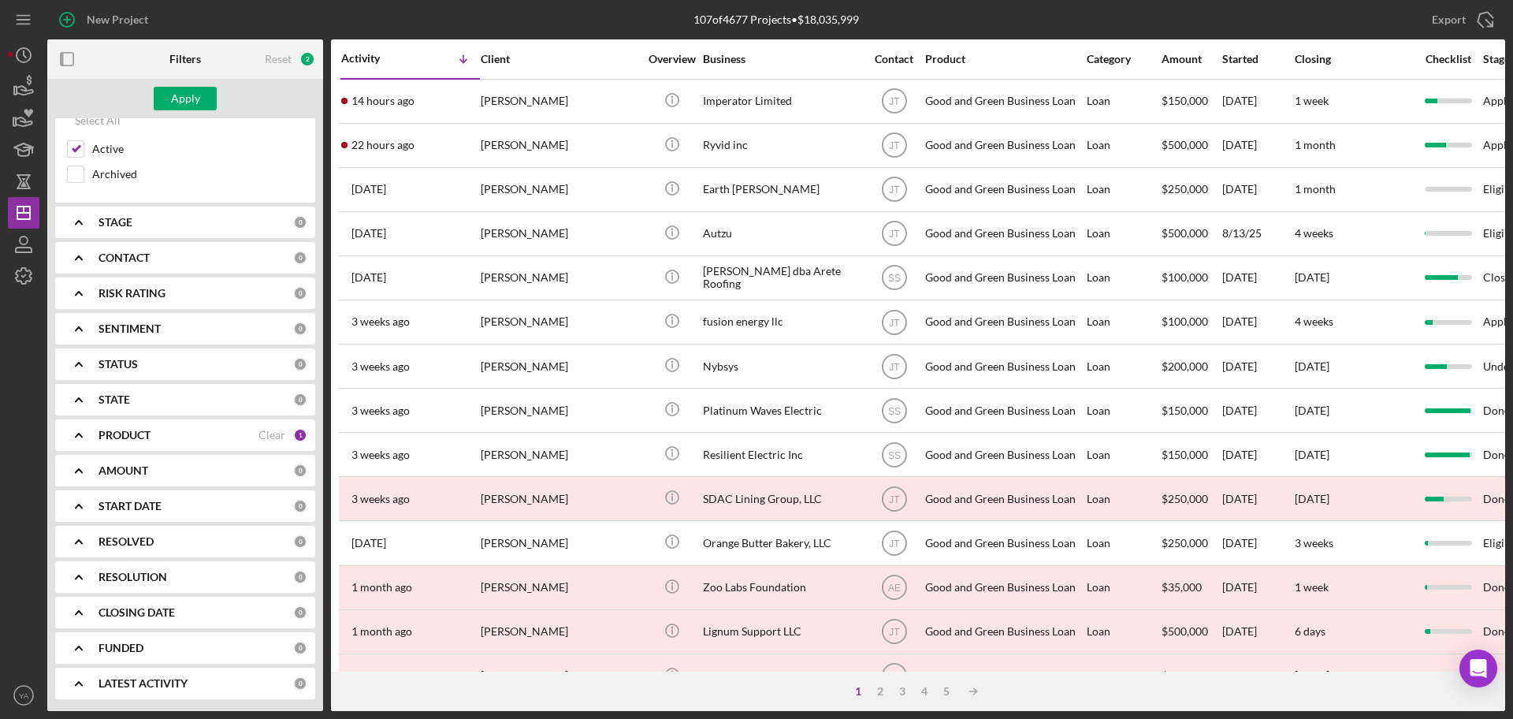
click at [125, 261] on b "CONTACT" at bounding box center [124, 257] width 51 height 13
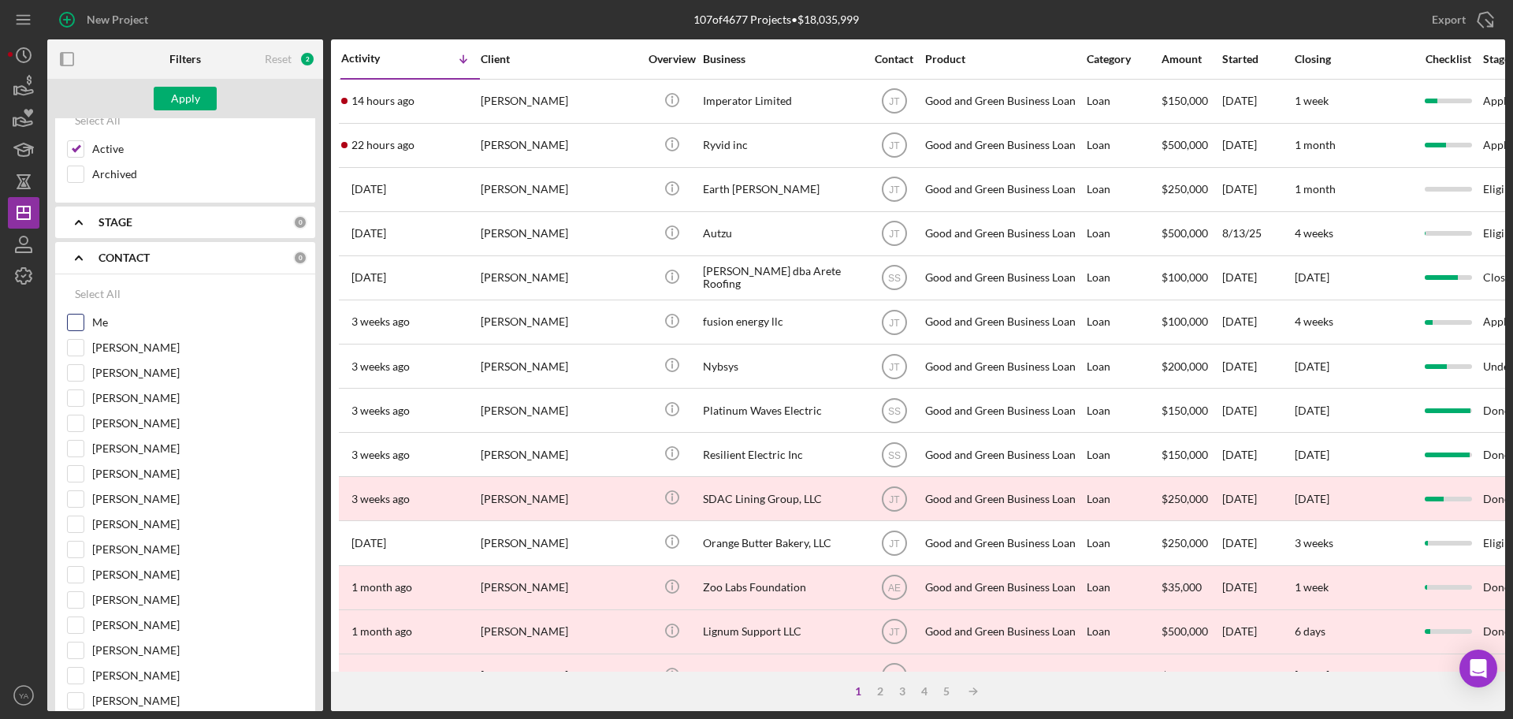
click at [80, 328] on input "Me" at bounding box center [76, 322] width 16 height 16
checkbox input "true"
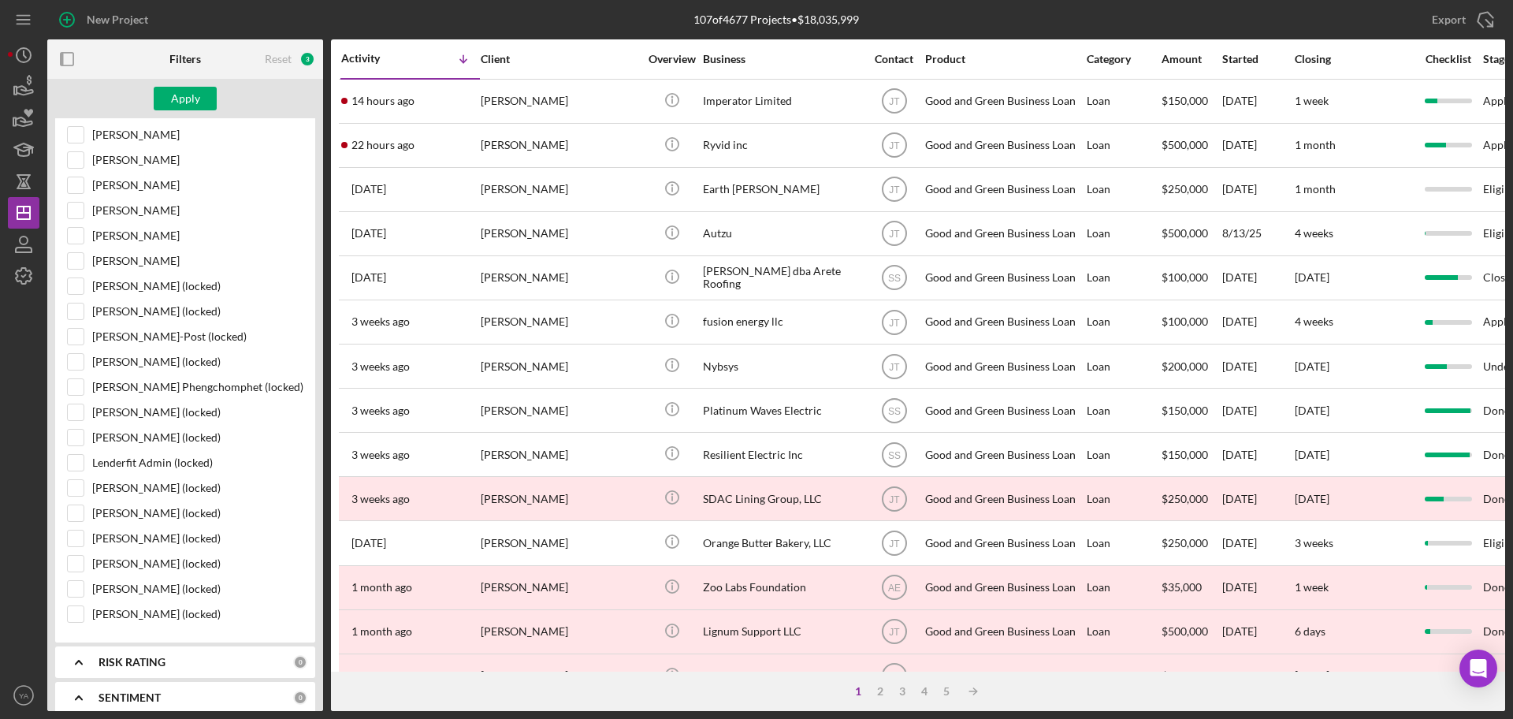
scroll to position [1123, 0]
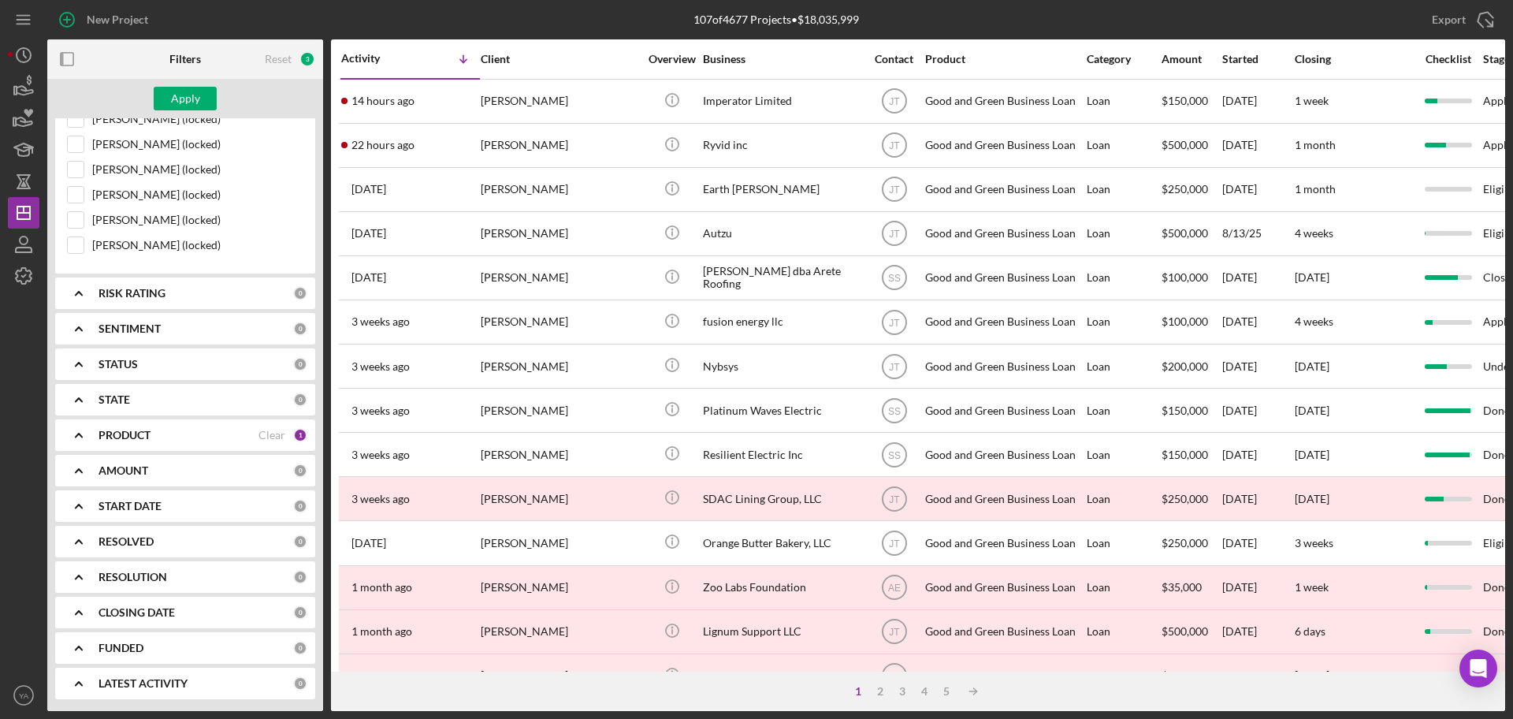
click at [147, 436] on b "PRODUCT" at bounding box center [125, 435] width 52 height 13
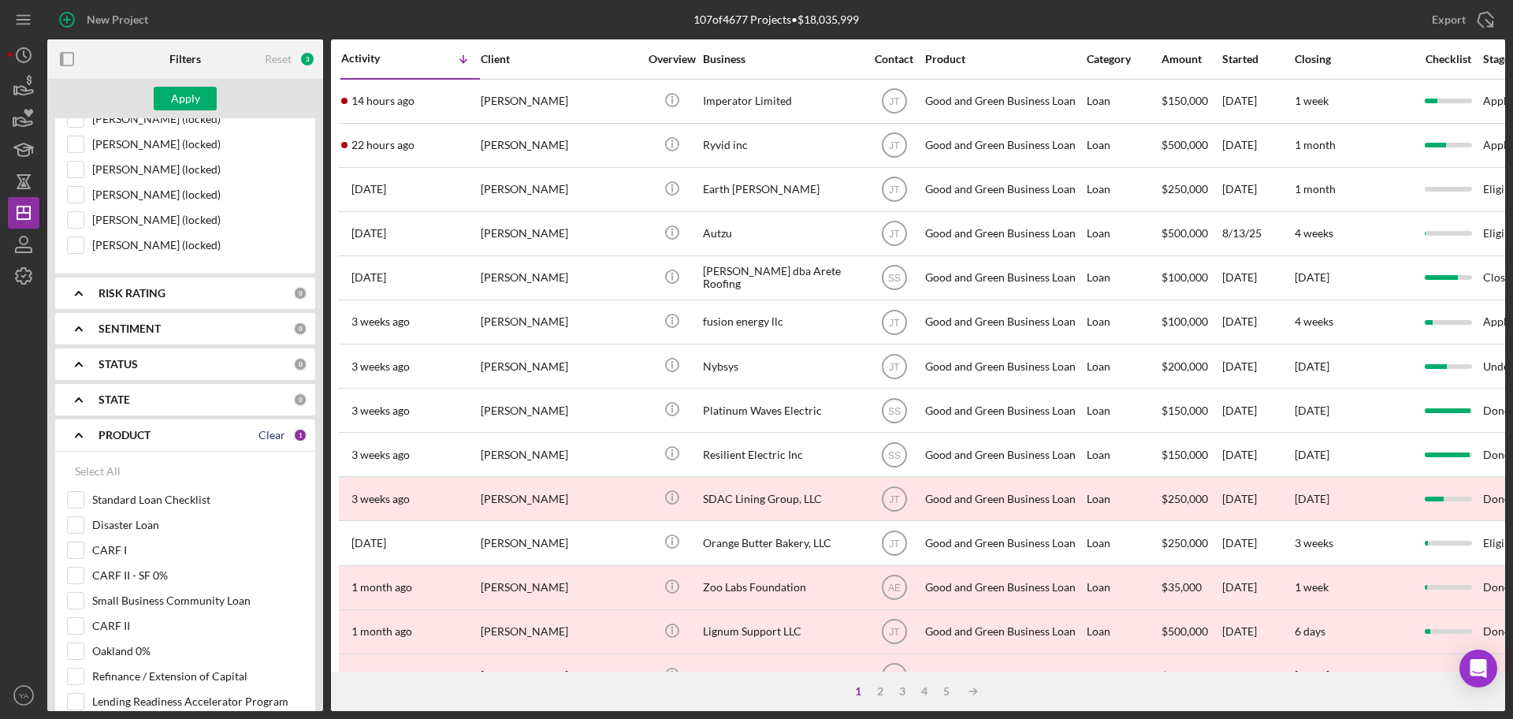
click at [273, 432] on div "Clear" at bounding box center [271, 435] width 27 height 13
checkbox input "false"
click at [194, 102] on div "Apply" at bounding box center [185, 99] width 29 height 24
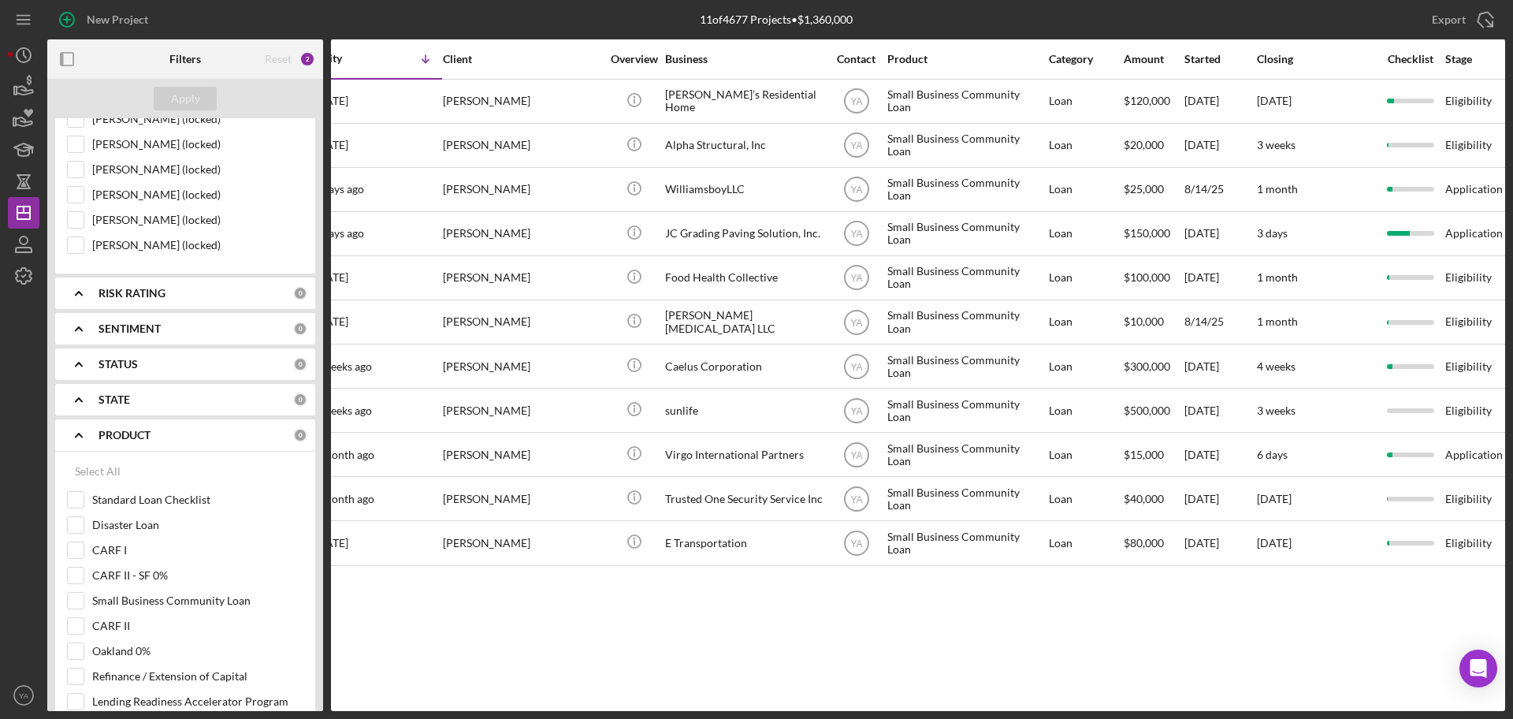
scroll to position [0, 0]
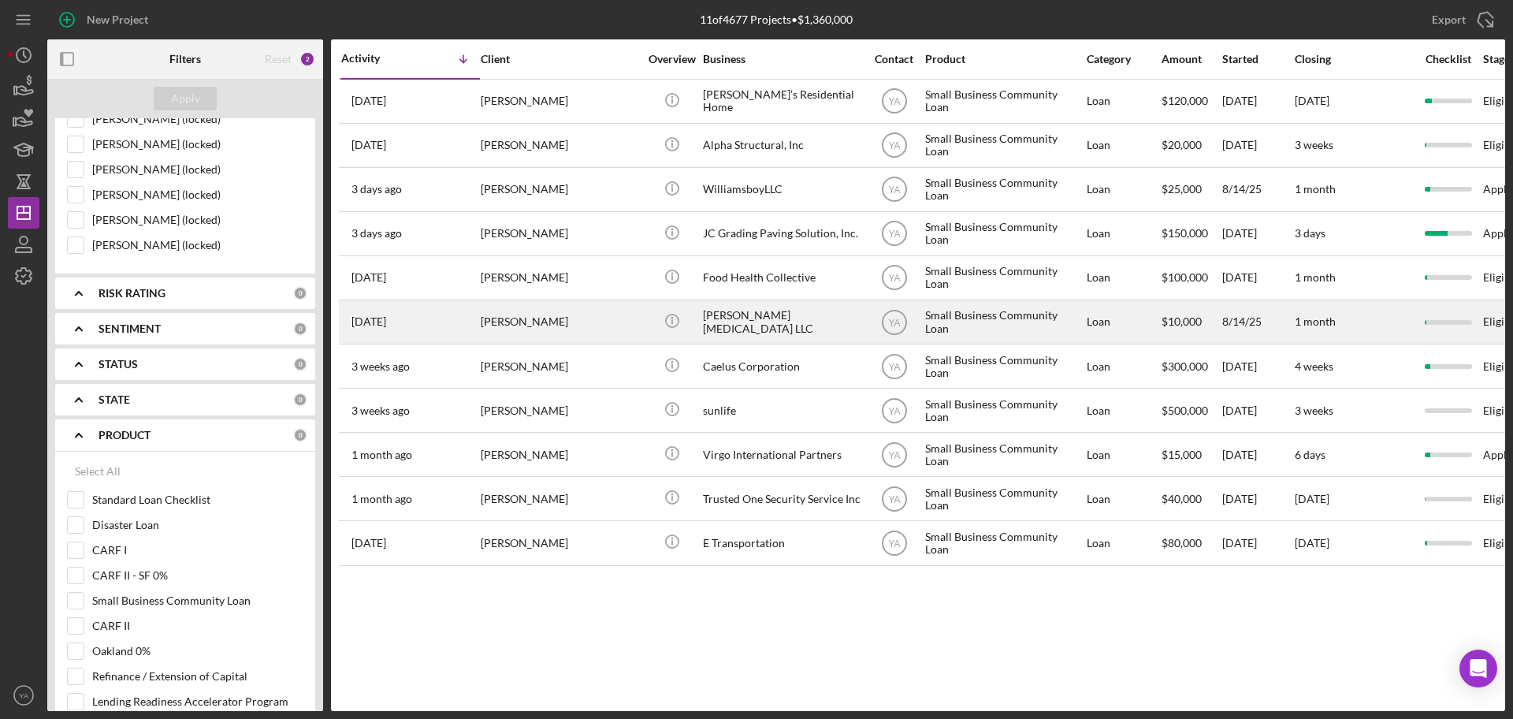
click at [749, 328] on div "[PERSON_NAME] [MEDICAL_DATA] LLC" at bounding box center [782, 322] width 158 height 42
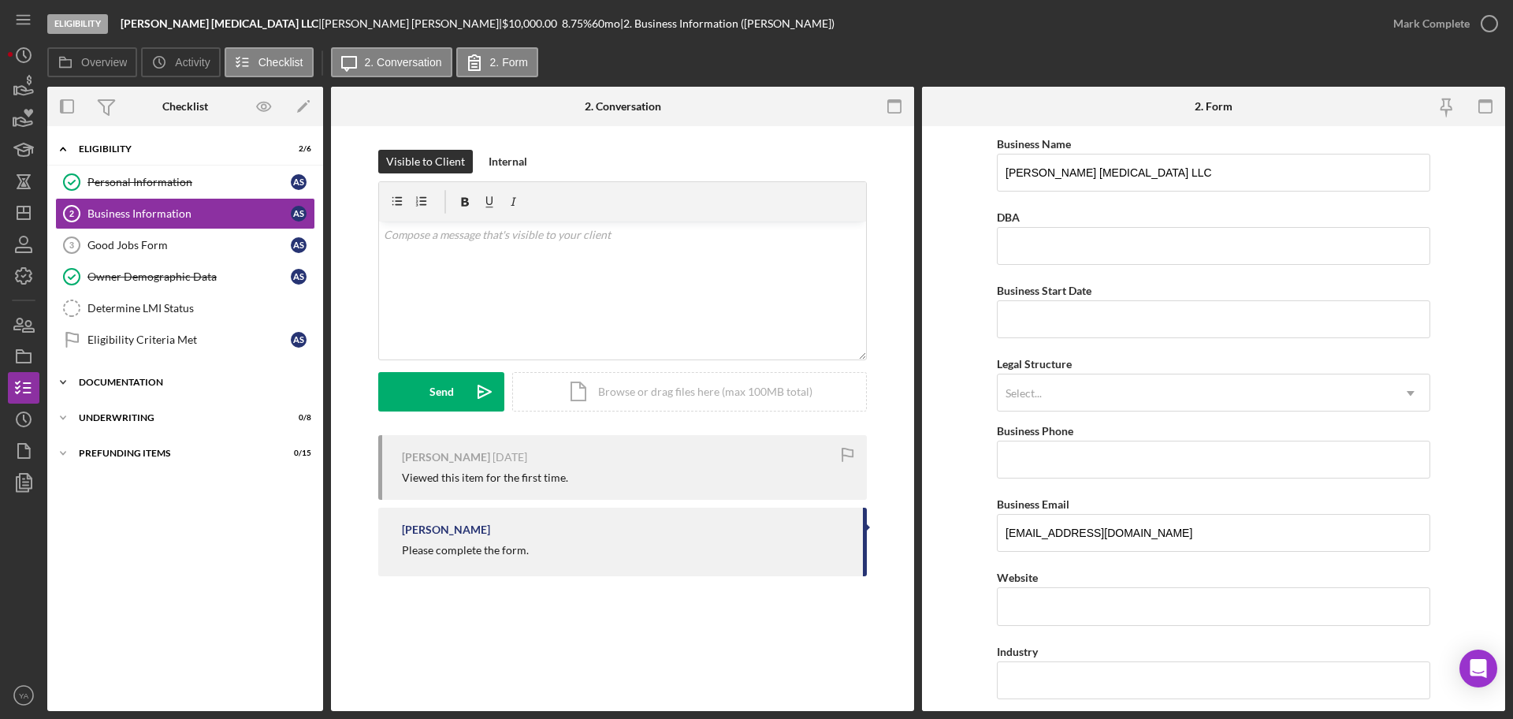
click at [171, 377] on div "Documentation" at bounding box center [191, 381] width 225 height 9
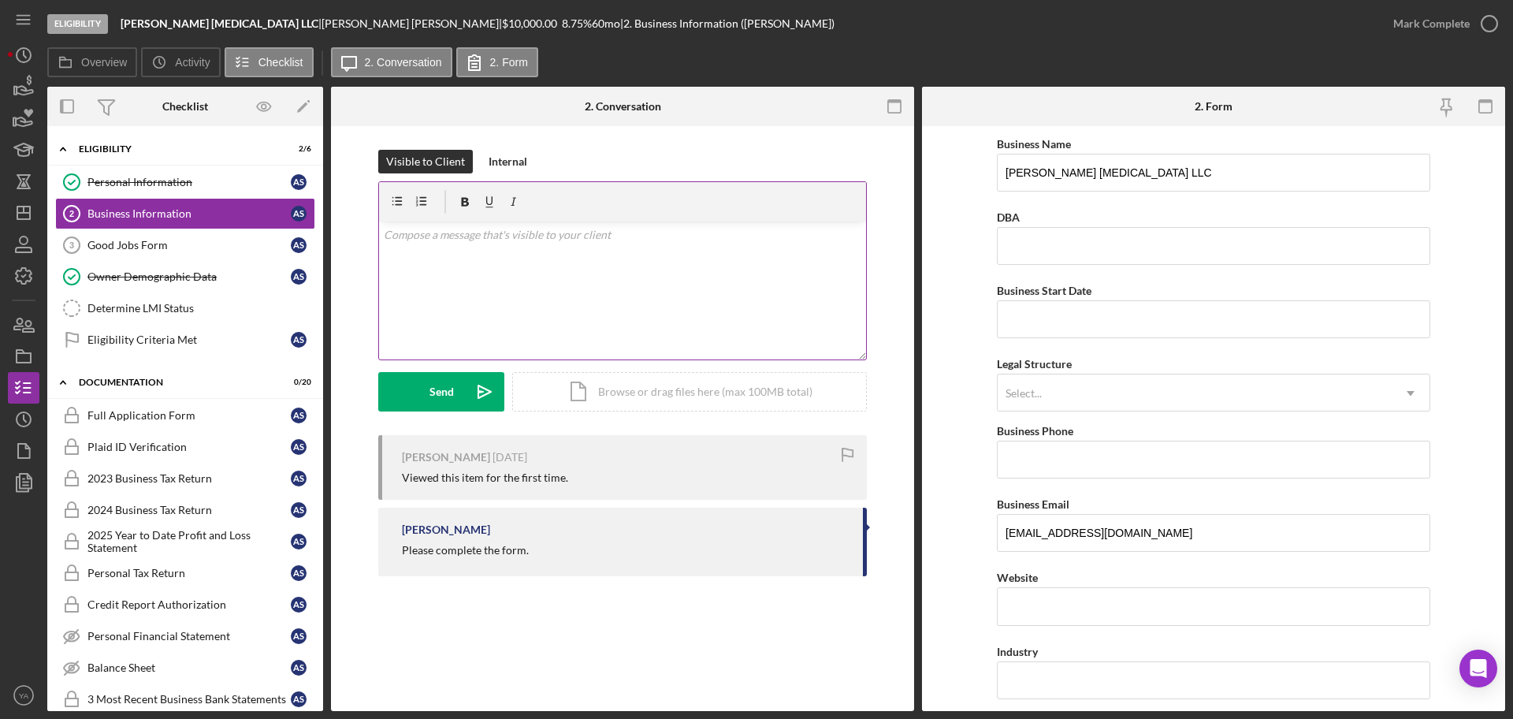
click at [433, 260] on div "v Color teal Color pink Remove color Add row above Add row below Add column bef…" at bounding box center [622, 290] width 487 height 138
click at [501, 239] on p "Do complete the form before its declined due to inactivity." at bounding box center [623, 234] width 478 height 17
click at [552, 238] on p "Do complete the form before its declined due to inactivity." at bounding box center [623, 234] width 478 height 17
click at [601, 234] on p "Do complete the form before its declined due to inactivity." at bounding box center [623, 234] width 478 height 17
click at [579, 236] on p "Do complete the form before its declined due to inactivity." at bounding box center [623, 234] width 478 height 17
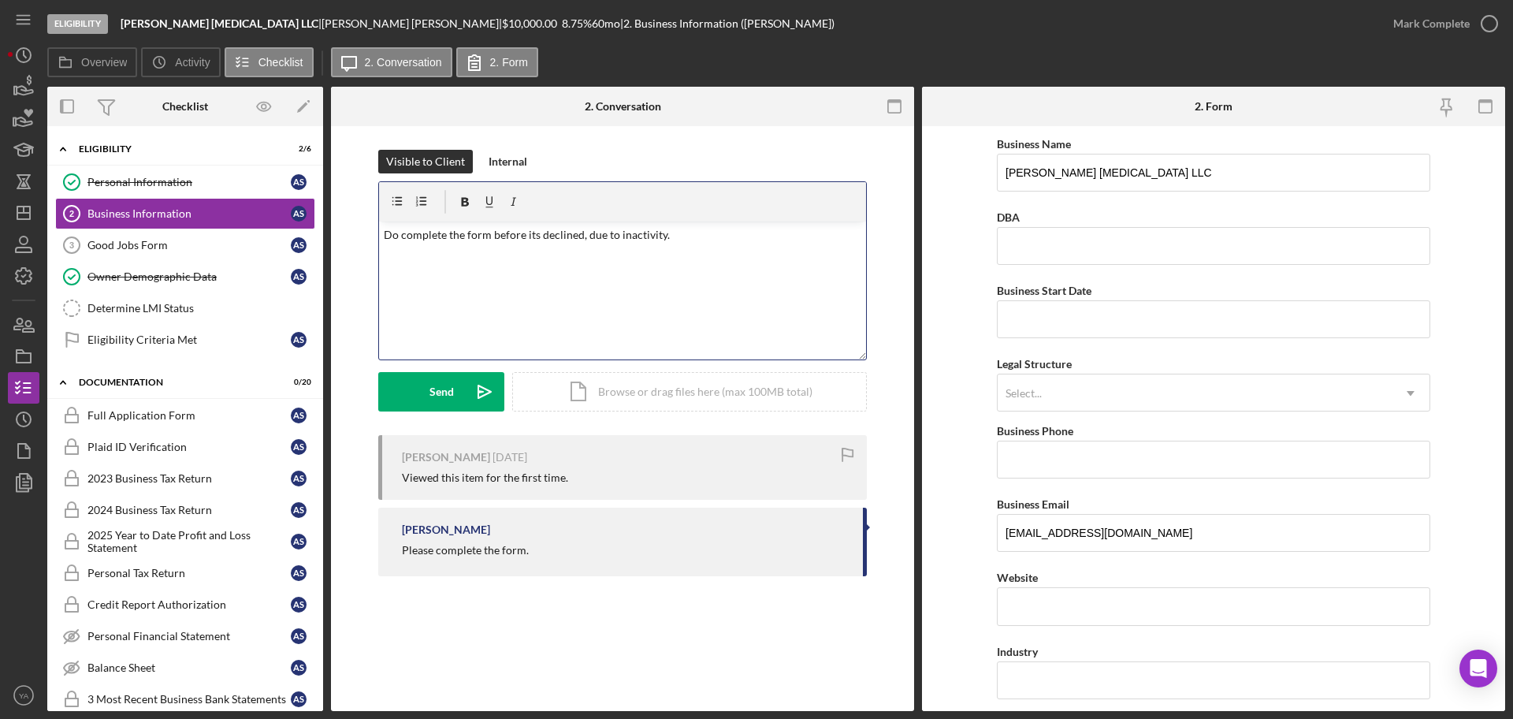
click at [720, 237] on p "Do complete the form before its declined, due to inactivity." at bounding box center [623, 234] width 478 height 17
click at [457, 381] on button "Send Icon/icon-invite-send" at bounding box center [441, 391] width 126 height 39
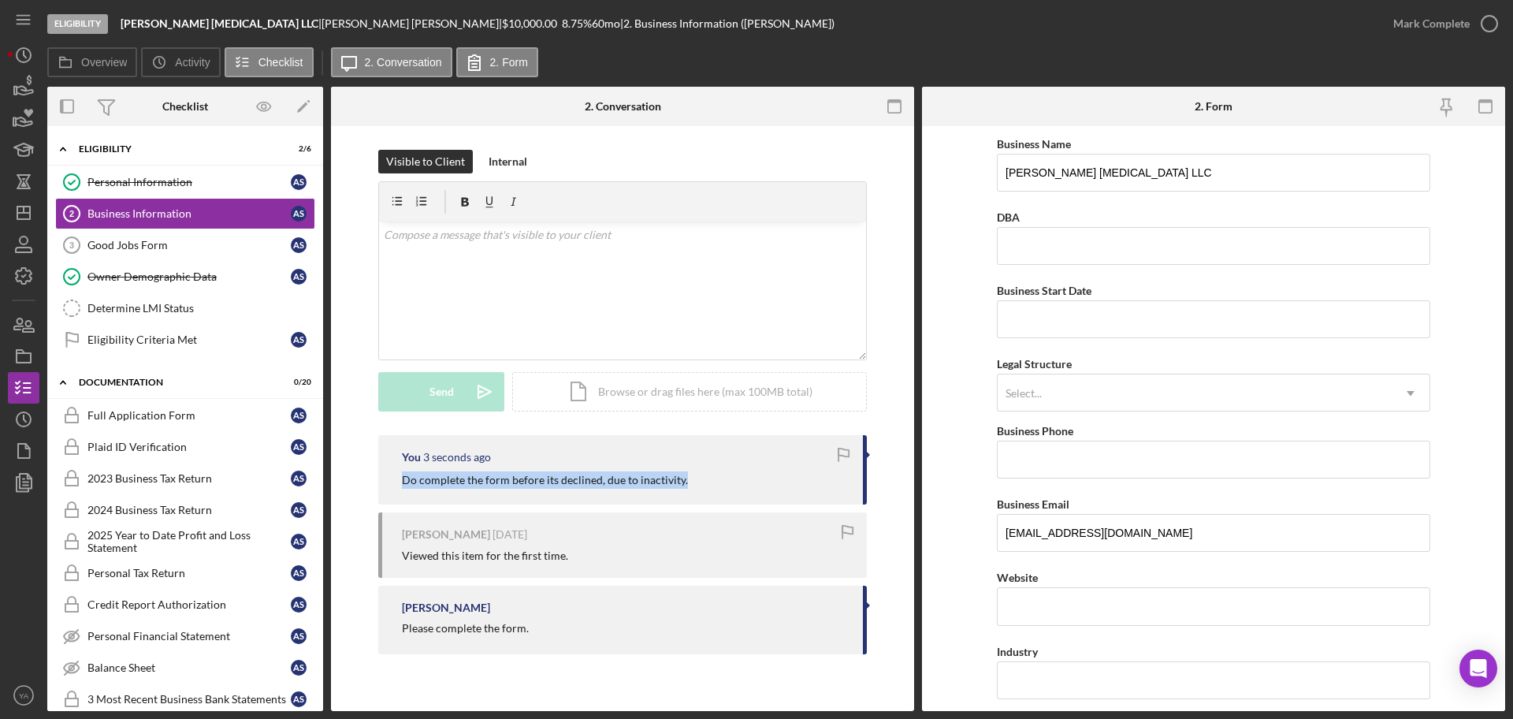
drag, startPoint x: 705, startPoint y: 481, endPoint x: 388, endPoint y: 489, distance: 316.9
click at [388, 489] on div "You 3 seconds ago Do complete the form before its declined, due to inactivity." at bounding box center [622, 469] width 489 height 69
copy p "Do complete the form before its declined, due to inactivity."
click at [24, 354] on icon "button" at bounding box center [23, 356] width 39 height 39
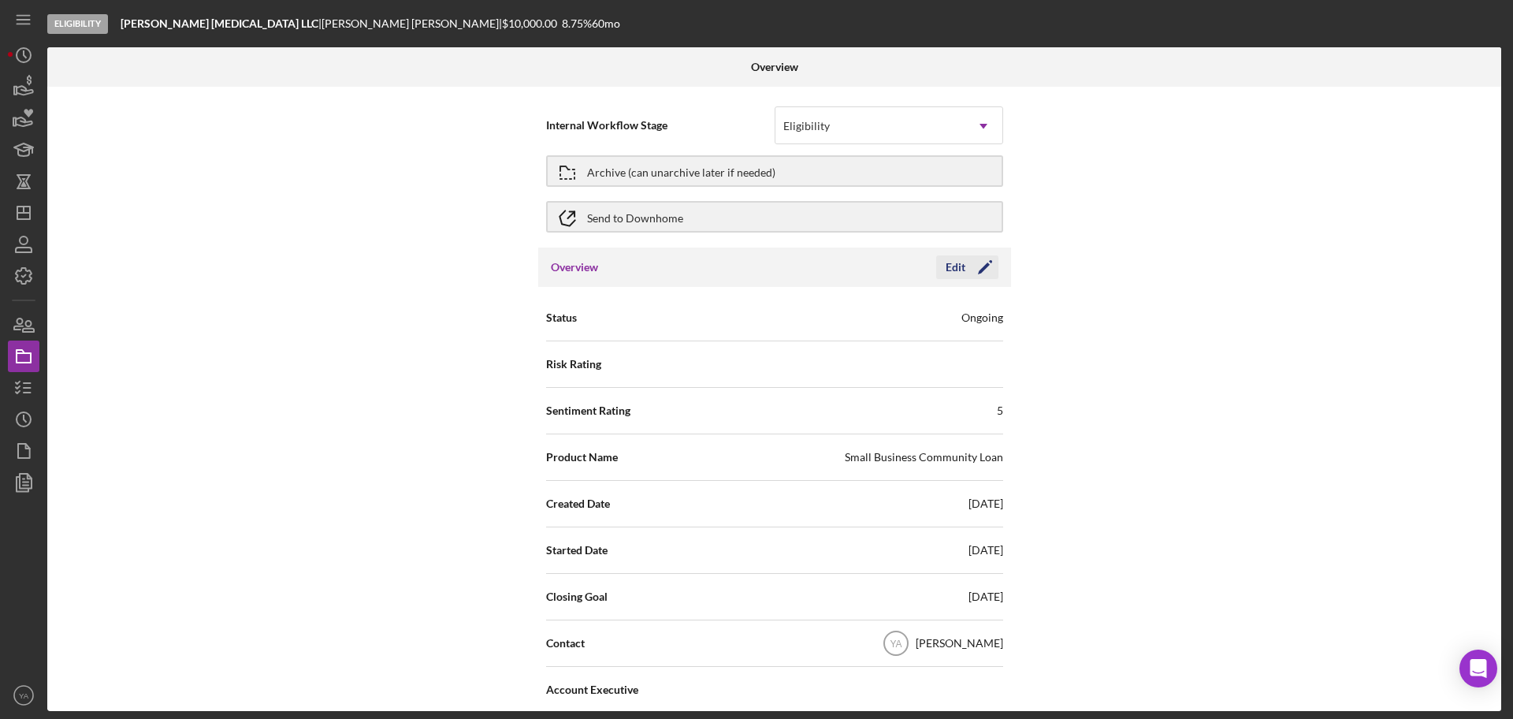
click at [982, 263] on icon "Icon/Edit" at bounding box center [984, 266] width 39 height 39
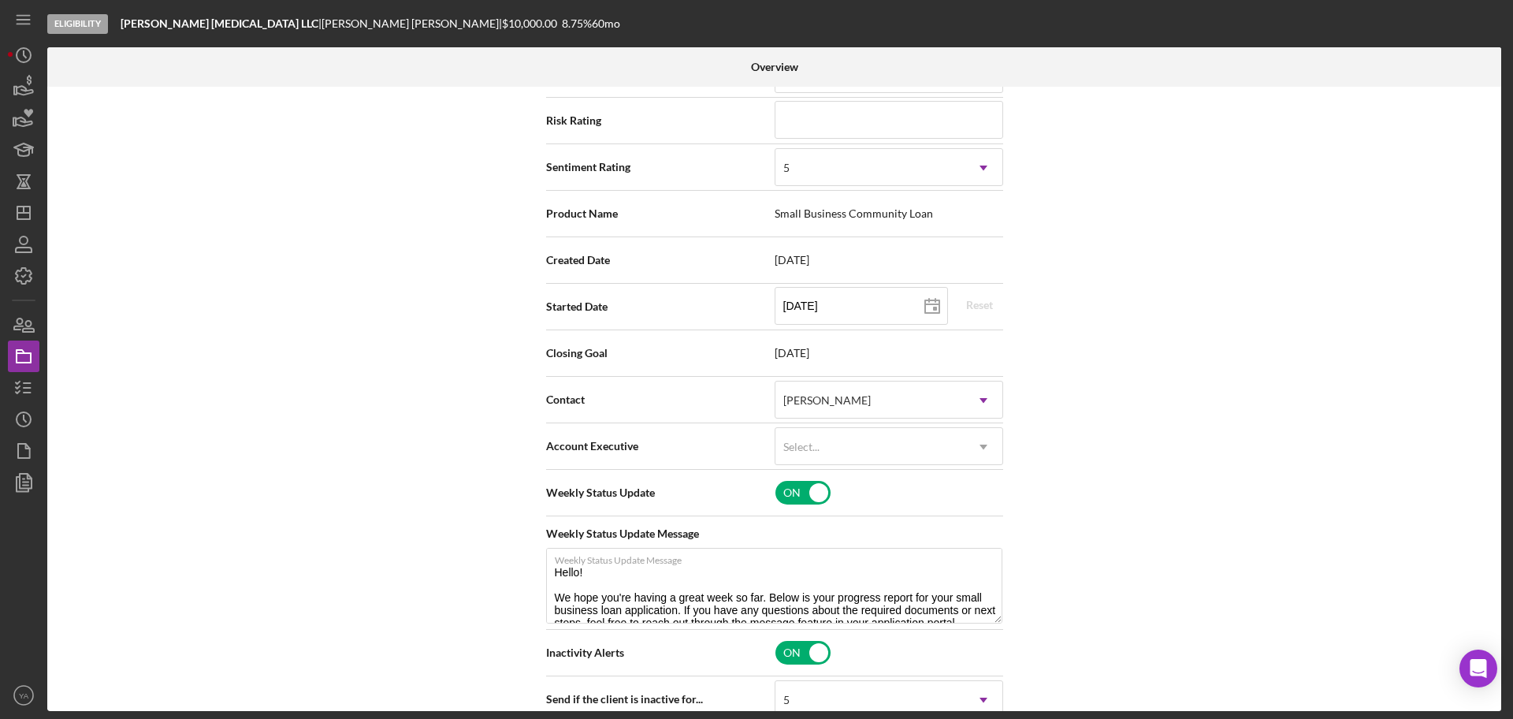
scroll to position [197, 0]
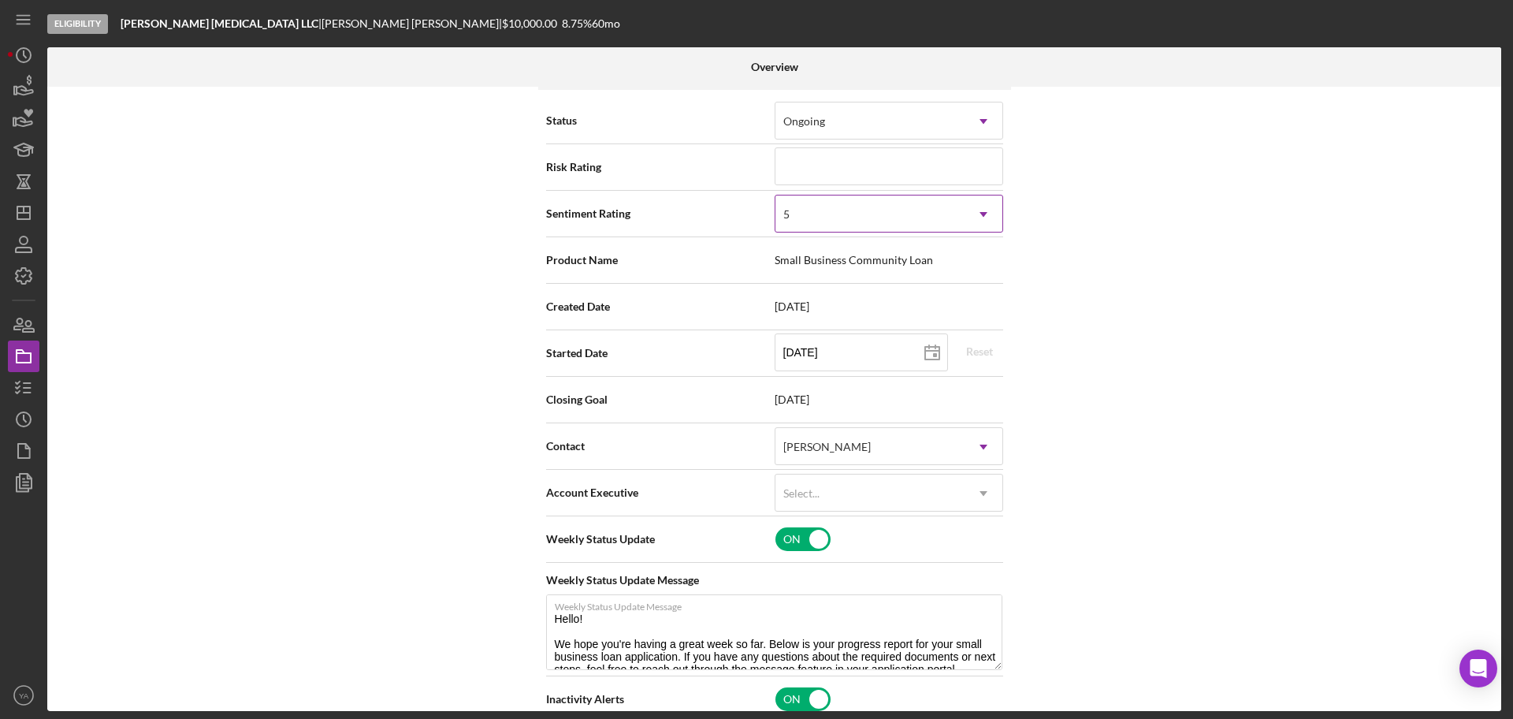
click at [885, 225] on div "5" at bounding box center [869, 214] width 189 height 36
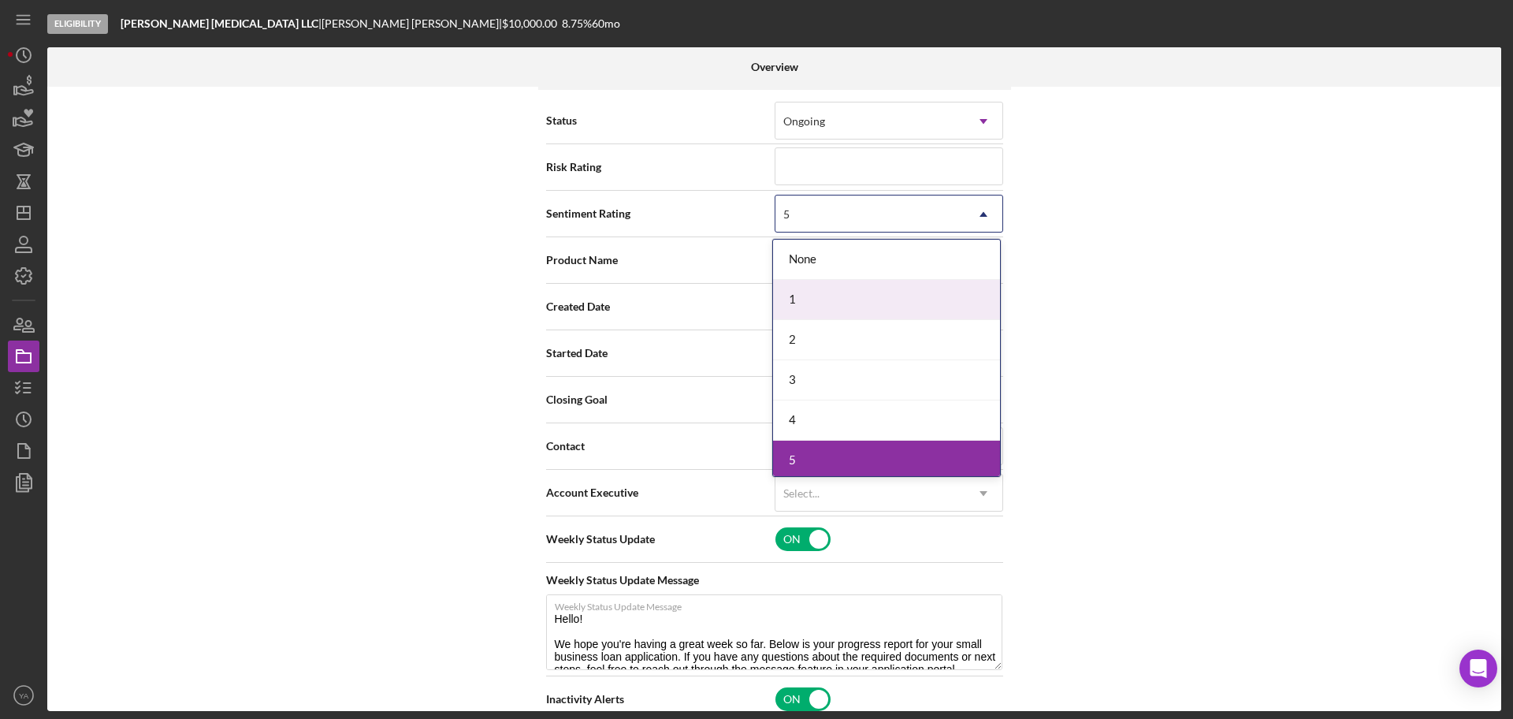
click at [879, 312] on div "1" at bounding box center [886, 300] width 227 height 40
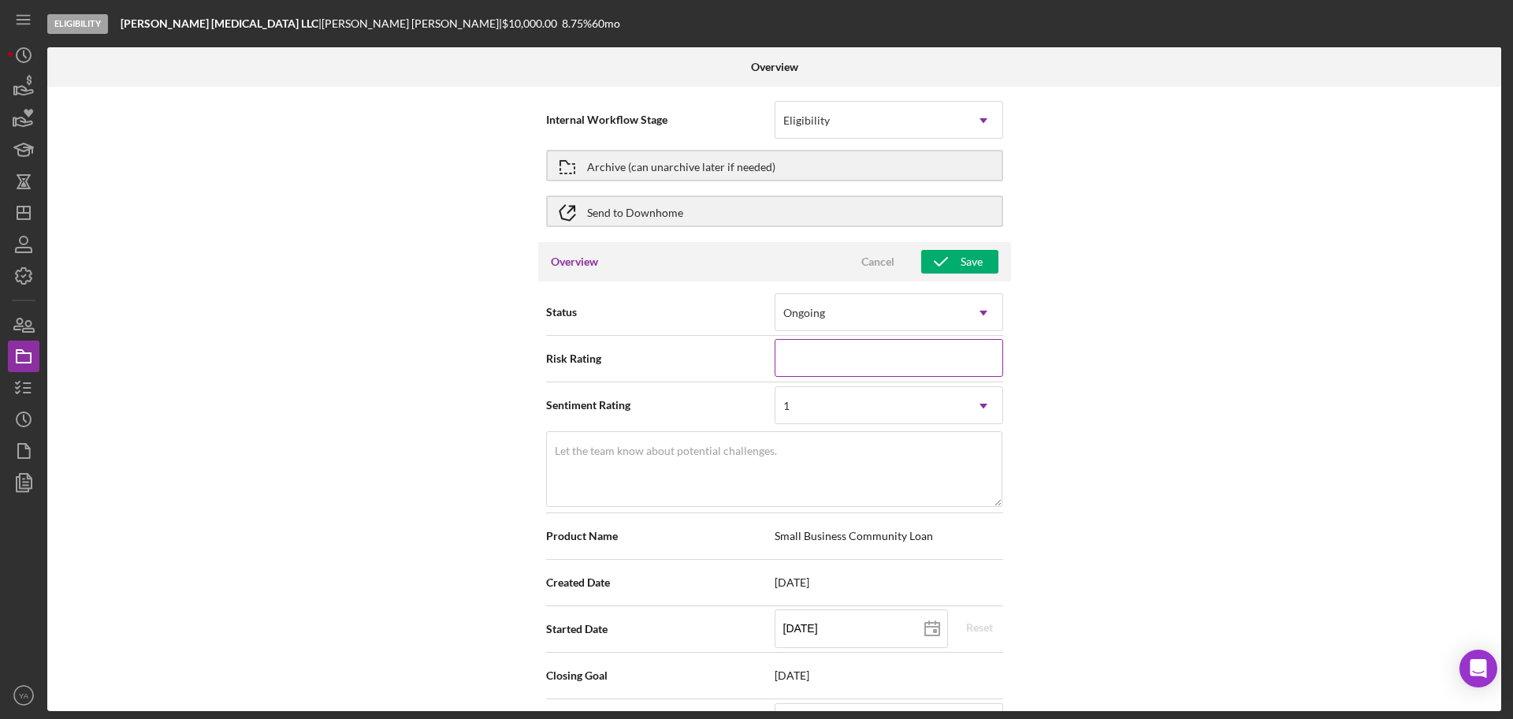
scroll to position [0, 0]
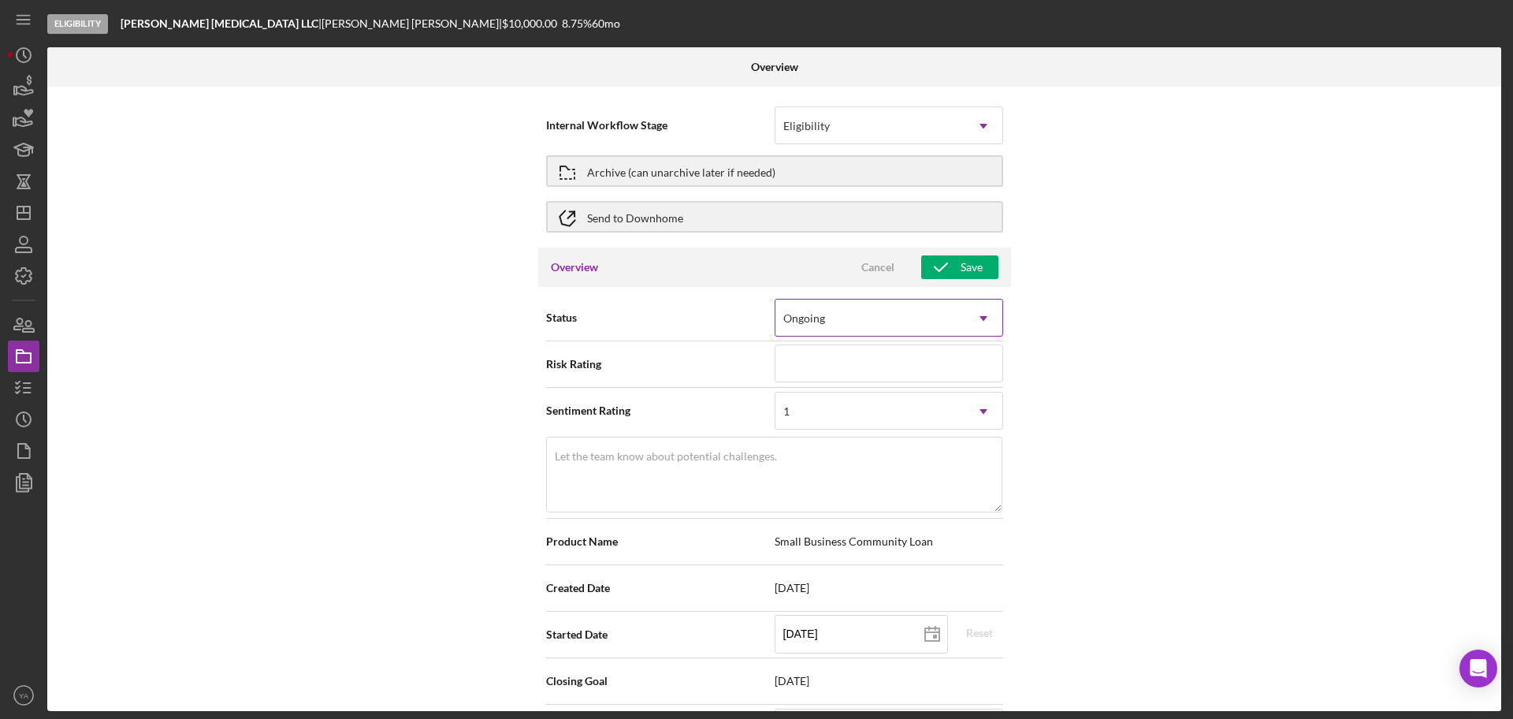
click at [866, 318] on div "Ongoing" at bounding box center [869, 318] width 189 height 36
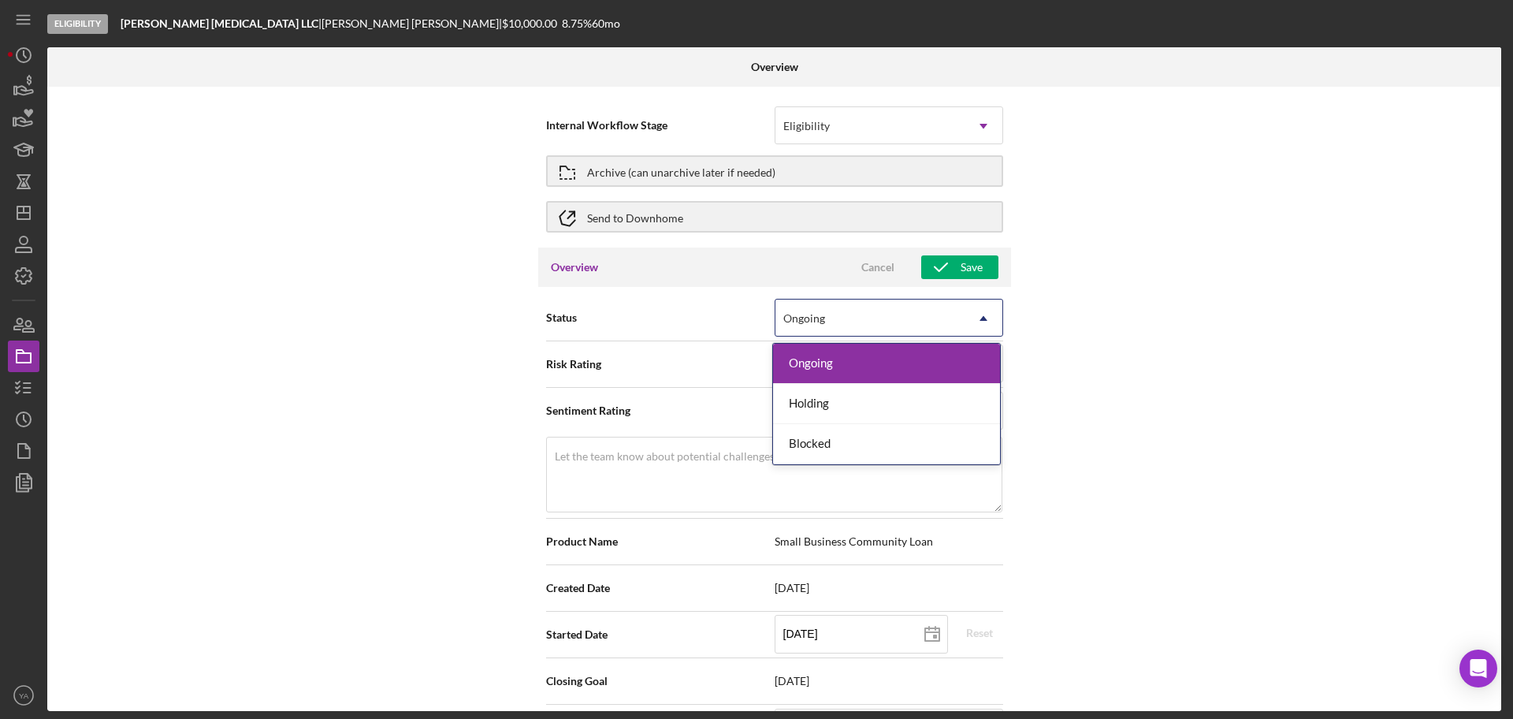
click at [866, 318] on div "Ongoing" at bounding box center [869, 318] width 189 height 36
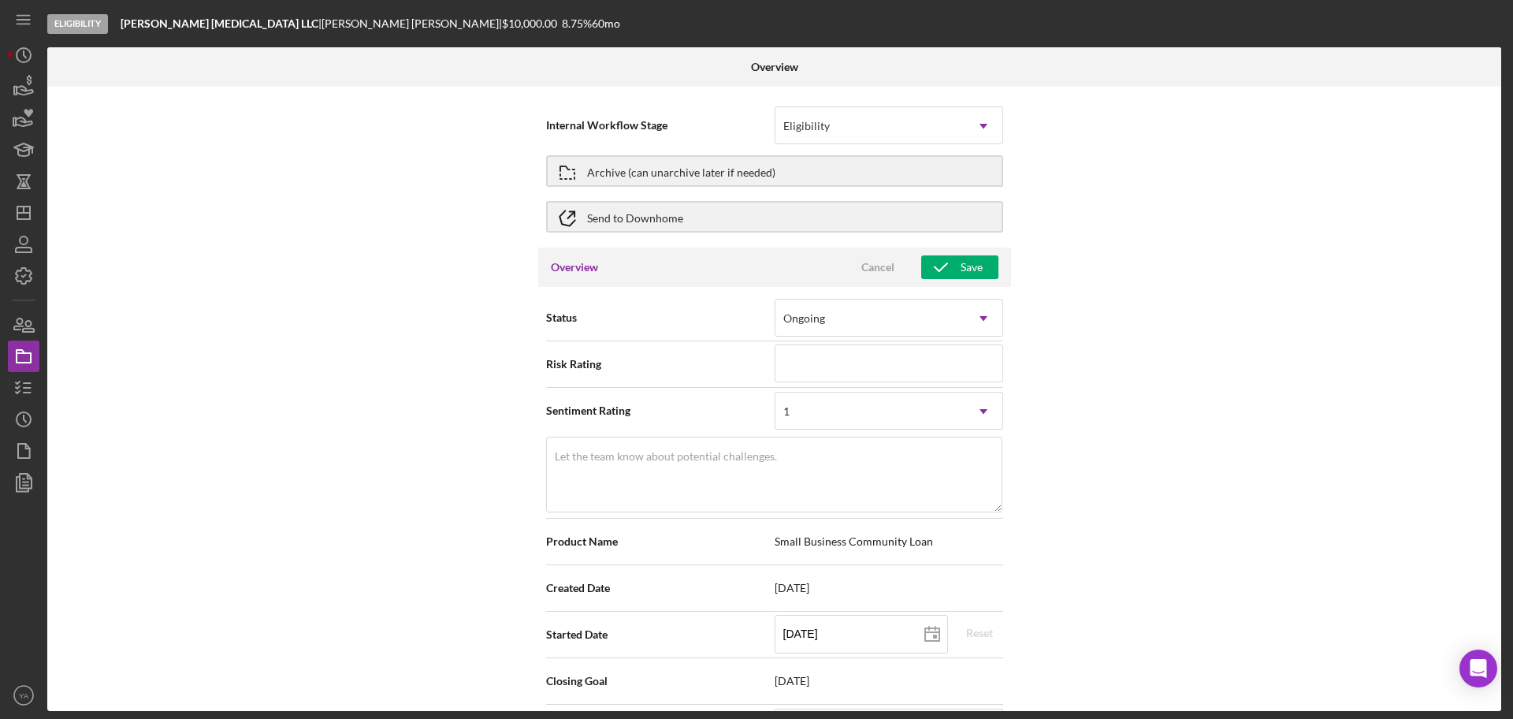
click at [1181, 344] on div "Internal Workflow Stage Eligibility Icon/Dropdown Arrow Archive (can unarchive …" at bounding box center [774, 399] width 1454 height 624
click at [949, 264] on icon "button" at bounding box center [940, 266] width 39 height 39
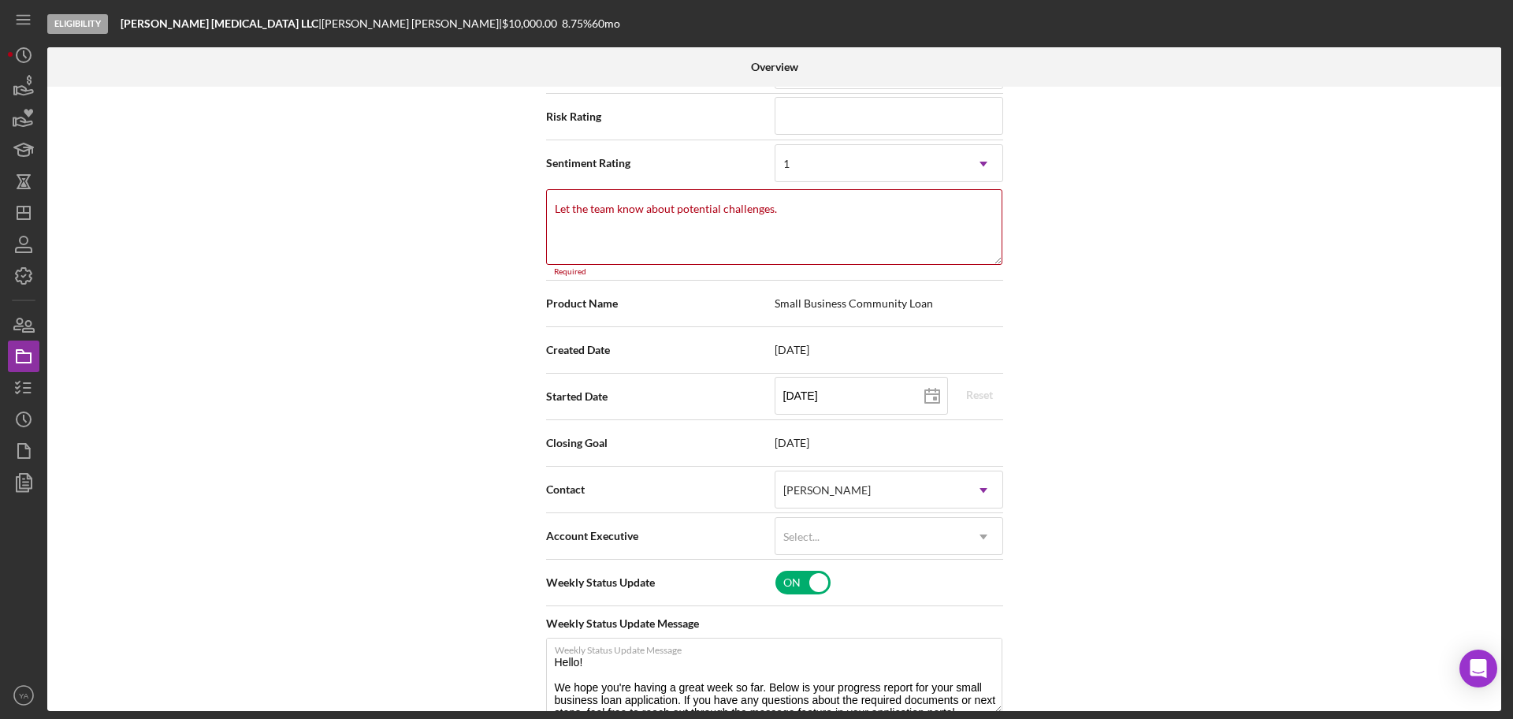
scroll to position [153, 0]
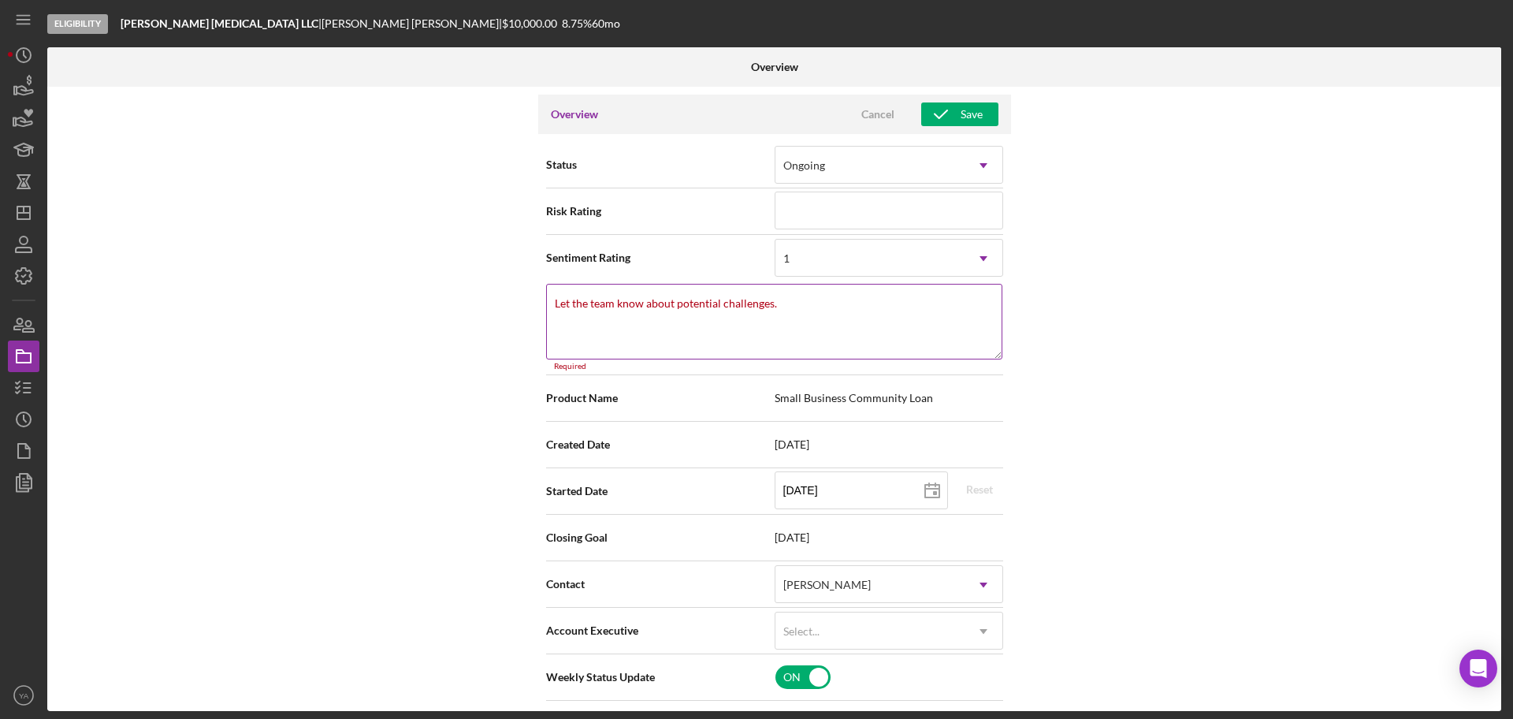
click at [743, 335] on textarea "Let the team know about potential challenges." at bounding box center [774, 322] width 456 height 76
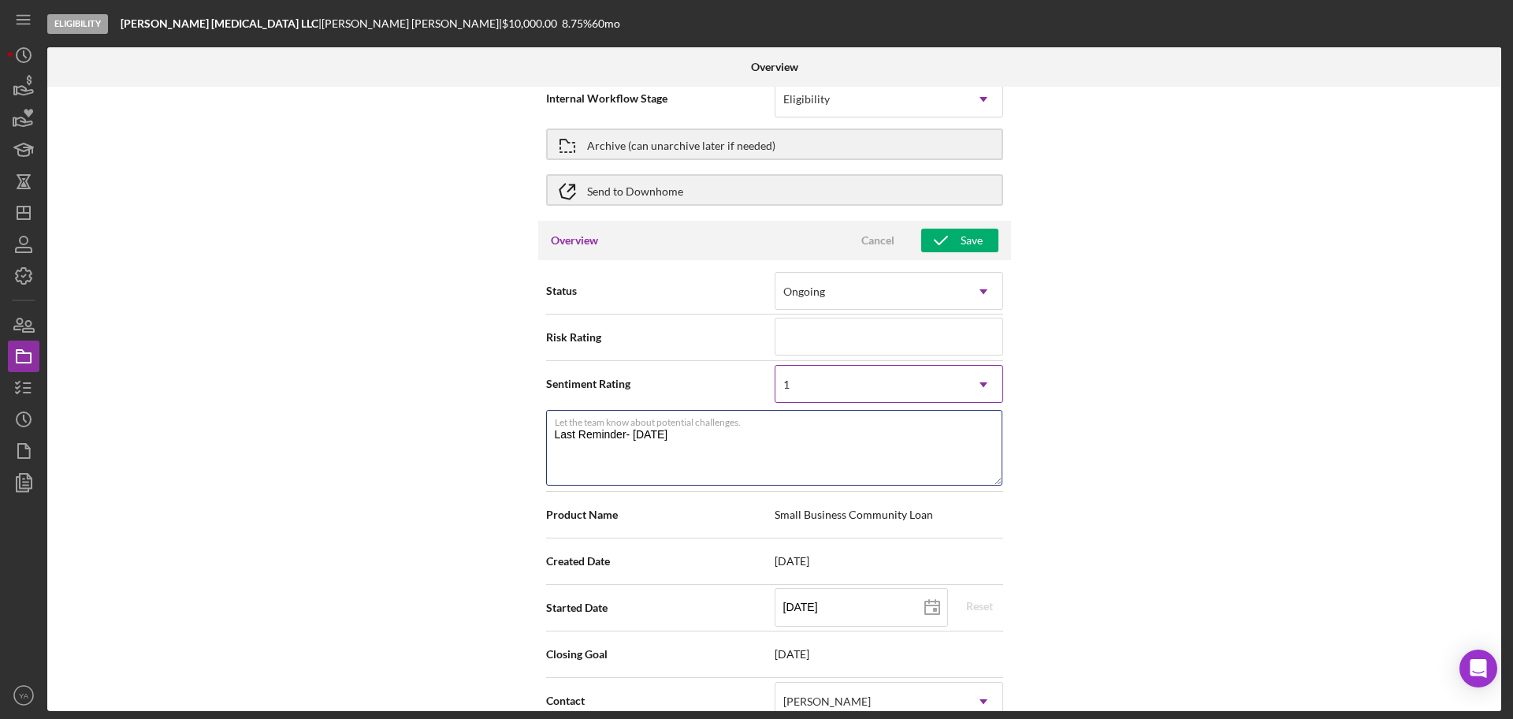
scroll to position [0, 0]
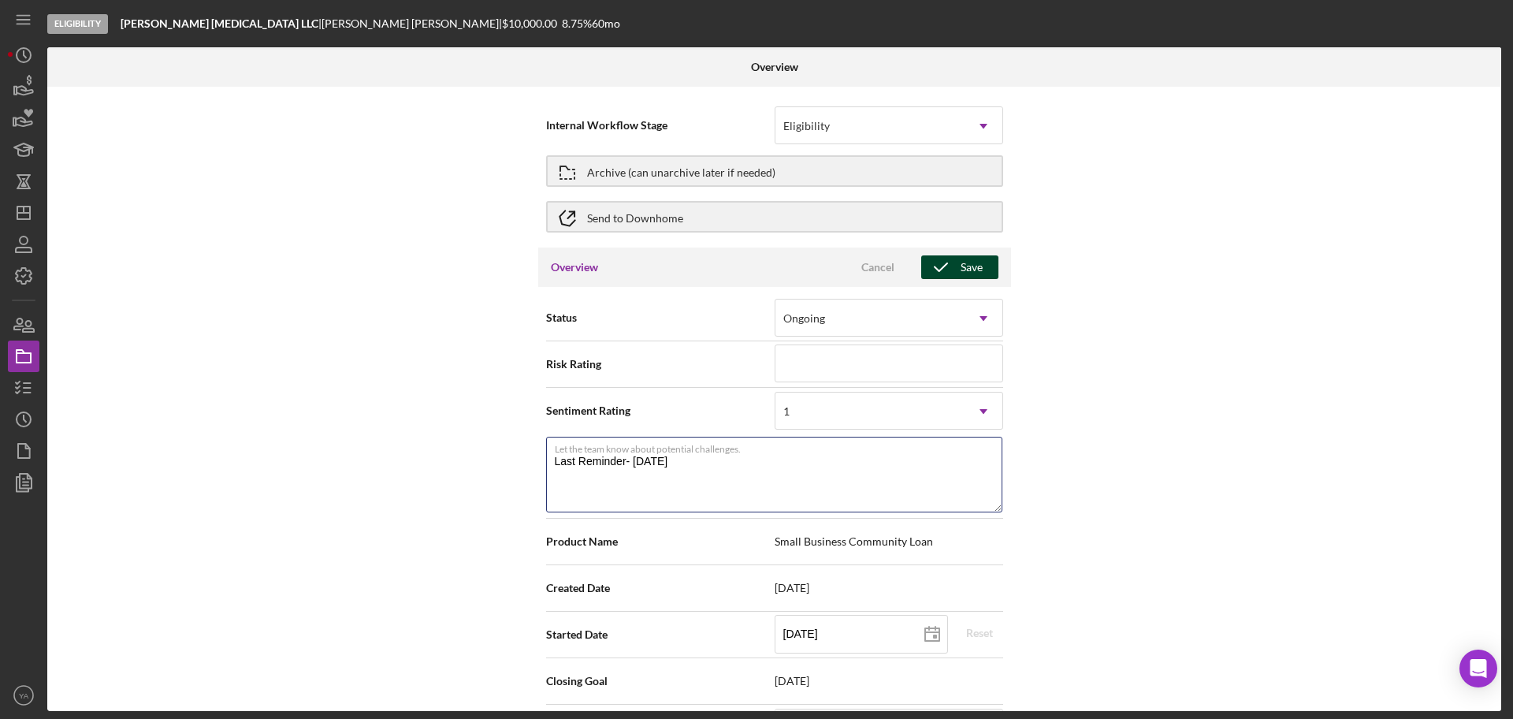
type textarea "Last Reminder- [DATE]"
click at [954, 268] on icon "button" at bounding box center [940, 266] width 39 height 39
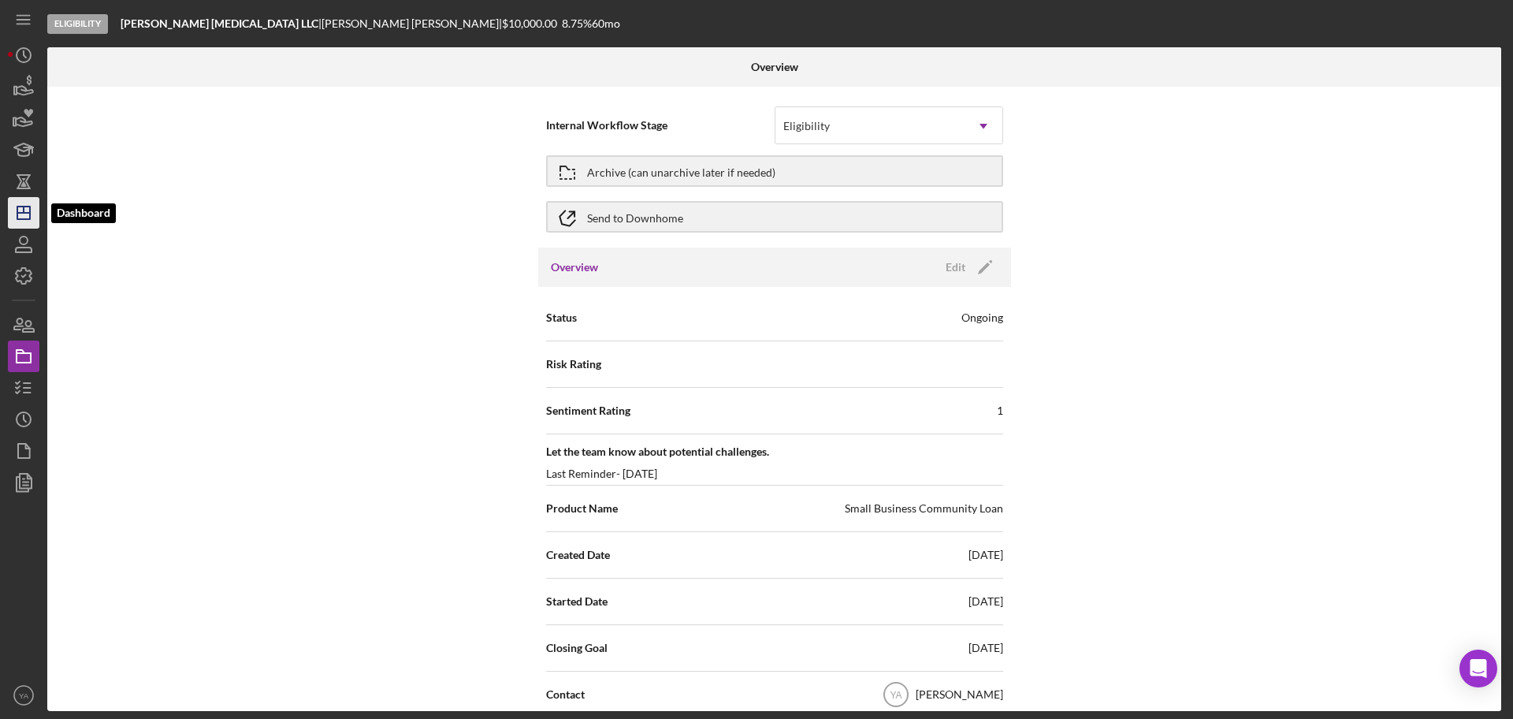
click at [24, 225] on icon "Icon/Dashboard" at bounding box center [23, 212] width 39 height 39
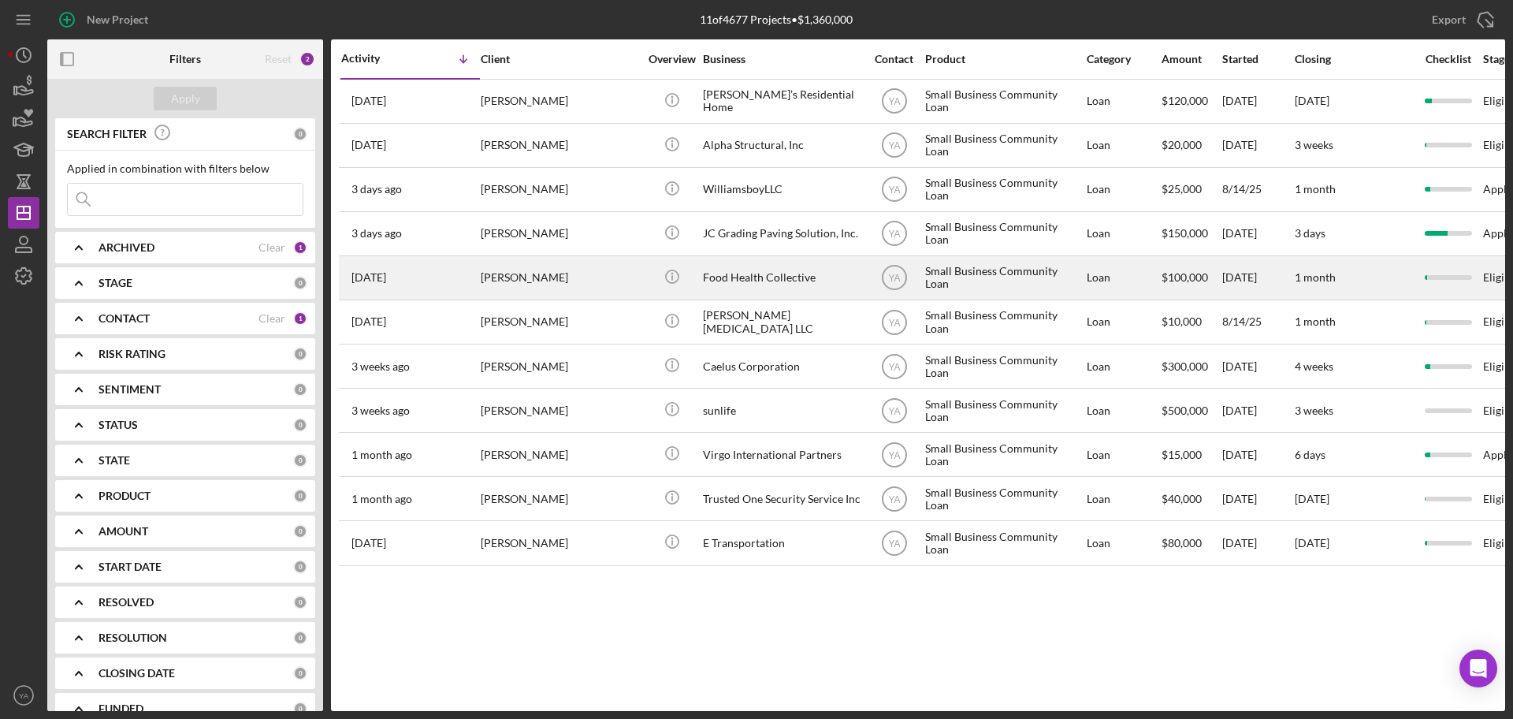
click at [764, 271] on div "Food Health Collective" at bounding box center [782, 278] width 158 height 42
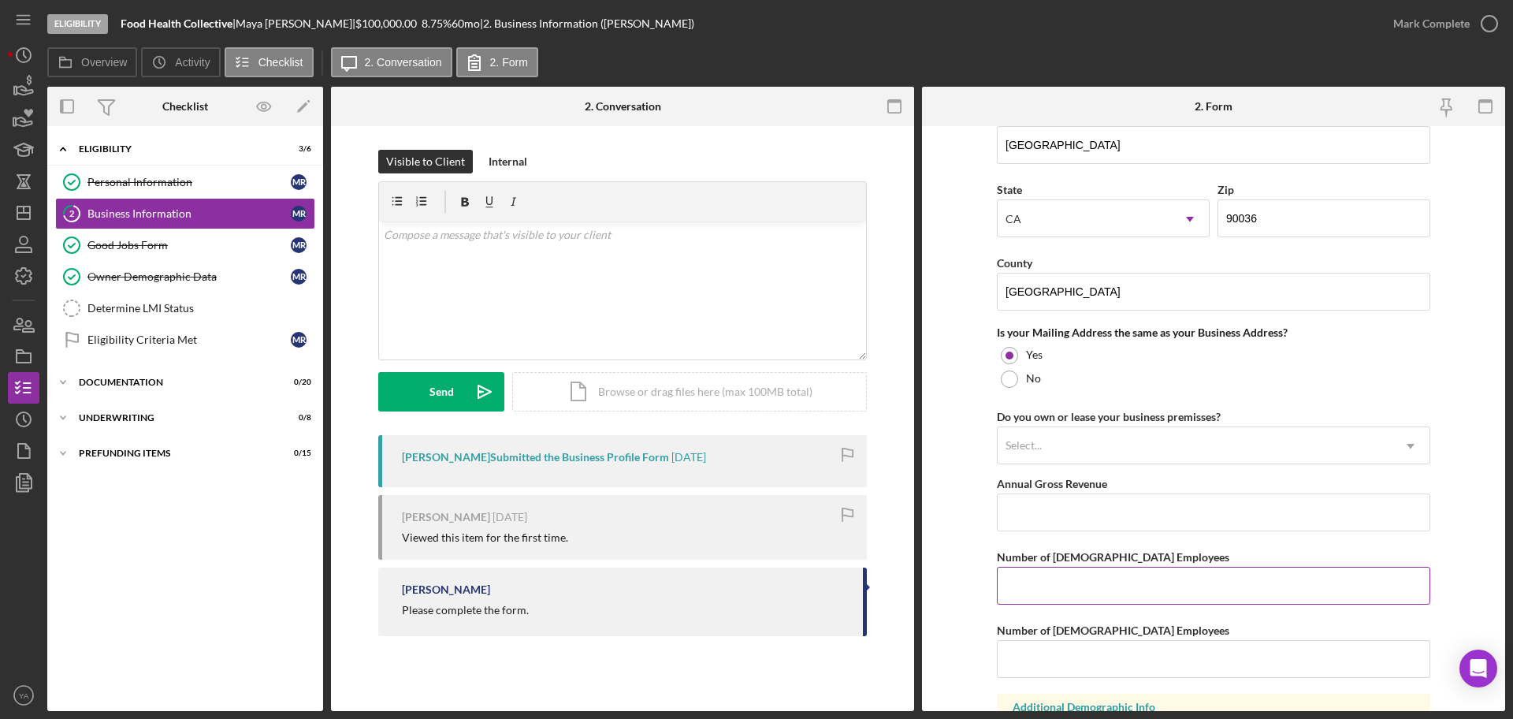
scroll to position [1187, 0]
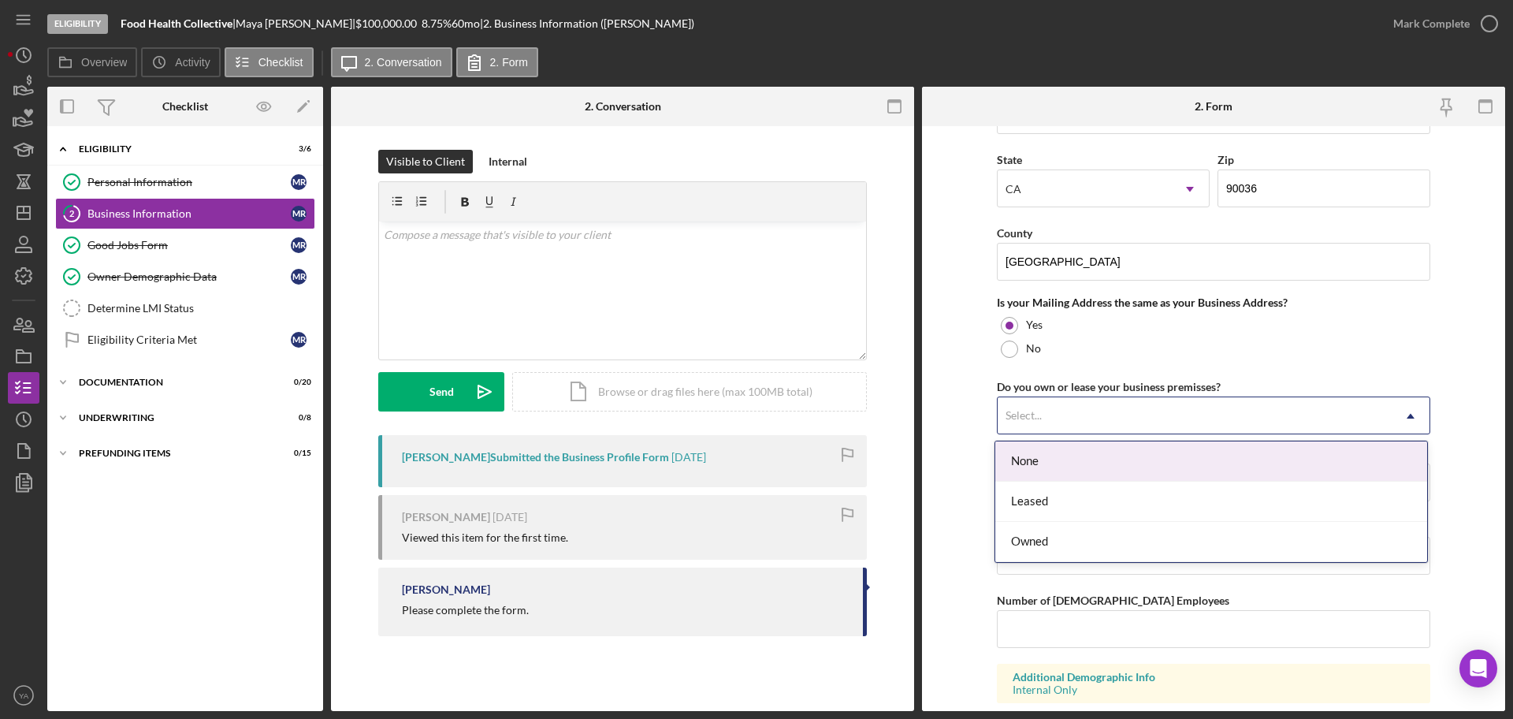
click at [1108, 426] on div "Select..." at bounding box center [1195, 416] width 394 height 36
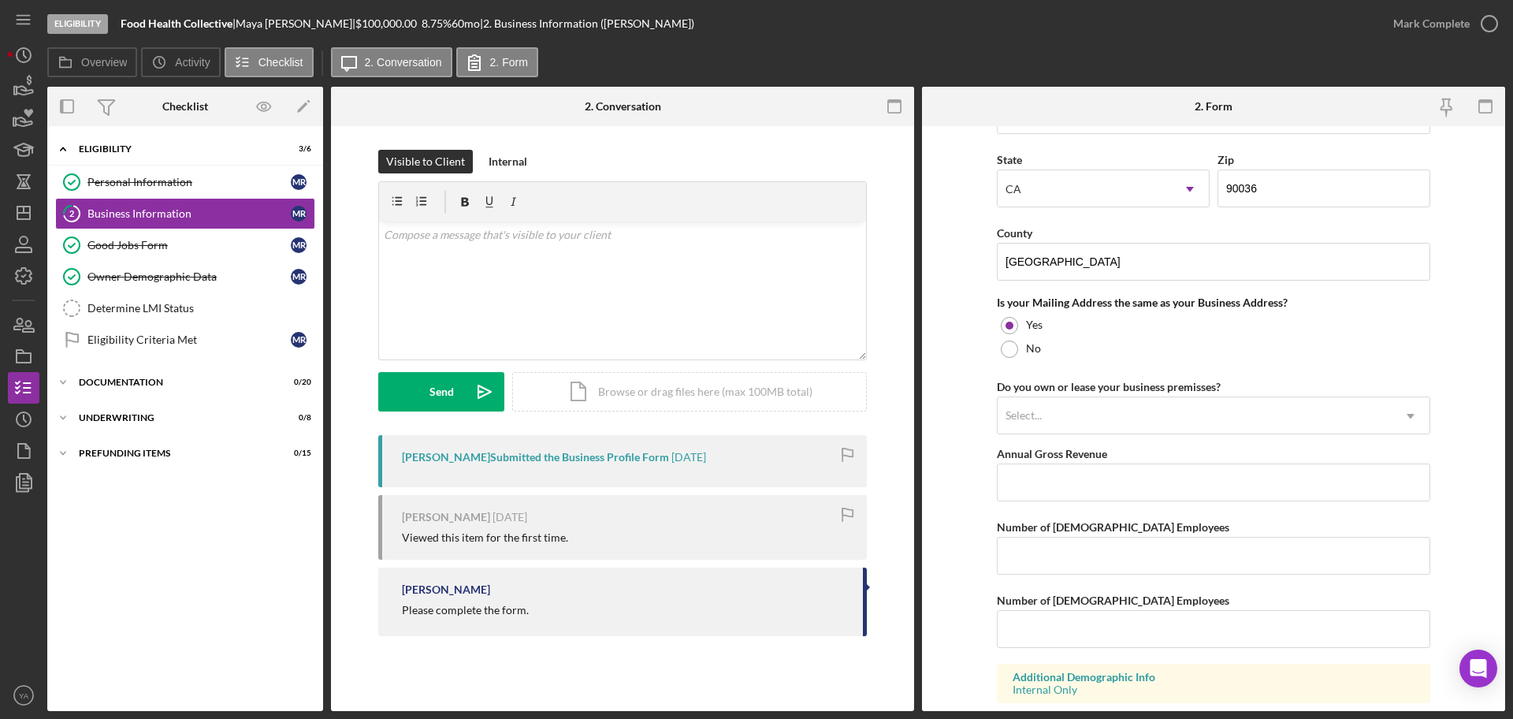
click at [971, 433] on form "Business Name Food Health Collective DBA Food Health Collective Business Start …" at bounding box center [1213, 418] width 583 height 585
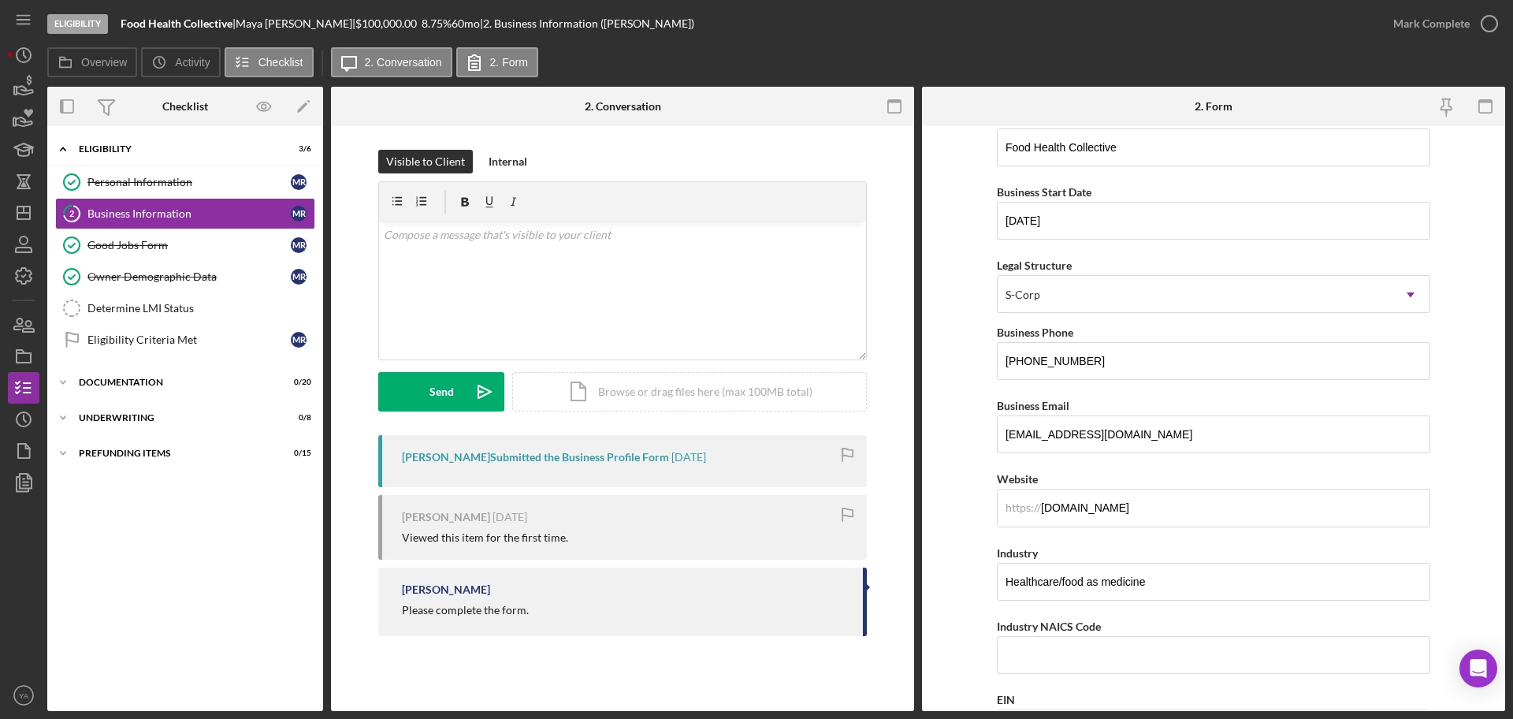
scroll to position [0, 0]
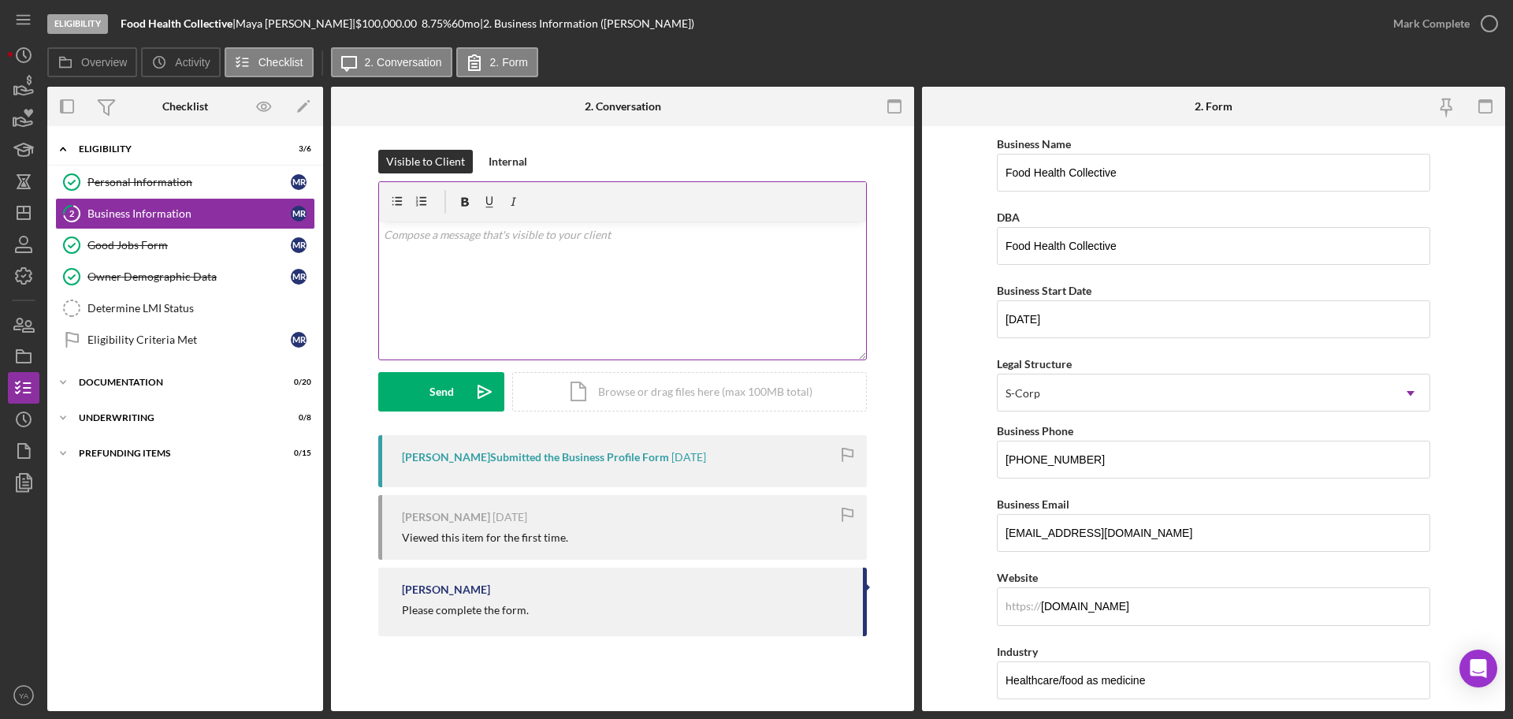
click at [641, 344] on div "v Color teal Color pink Remove color Add row above Add row below Add column bef…" at bounding box center [622, 290] width 487 height 138
click at [465, 398] on icon "Icon/icon-invite-send" at bounding box center [484, 391] width 39 height 39
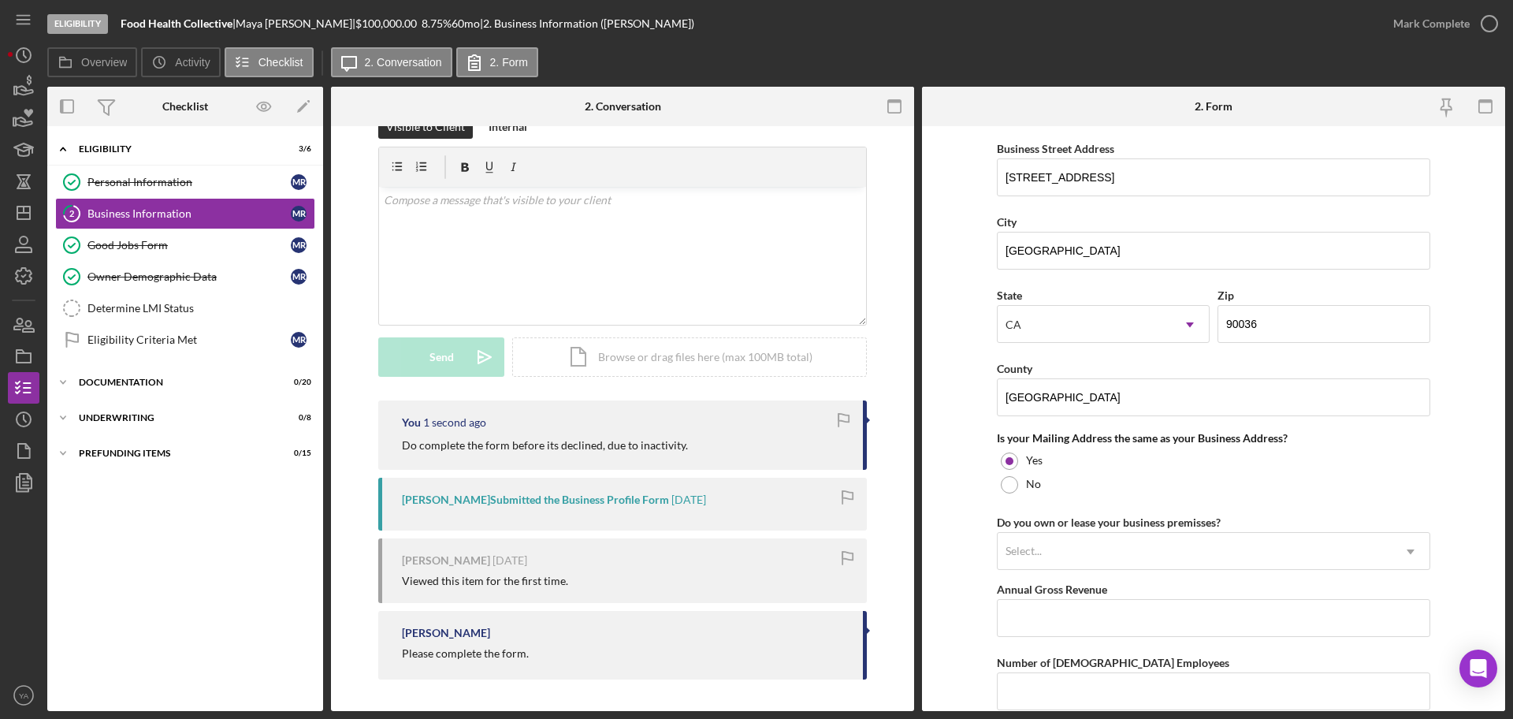
scroll to position [1285, 0]
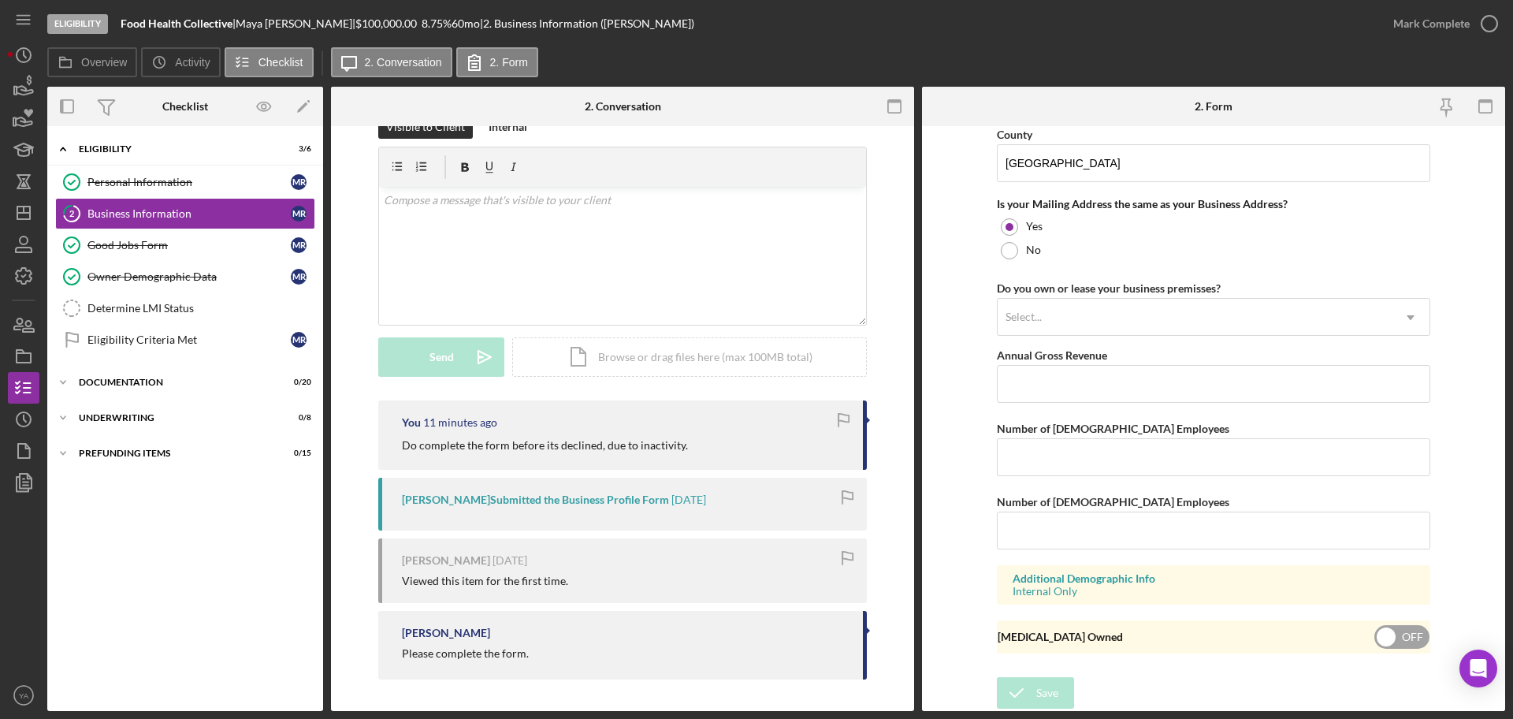
click at [1221, 632] on div "[MEDICAL_DATA] Owned OFF" at bounding box center [1213, 636] width 433 height 33
click at [1396, 638] on input "checkbox" at bounding box center [1401, 637] width 55 height 24
checkbox input "false"
click at [24, 218] on icon "Icon/Dashboard" at bounding box center [23, 212] width 39 height 39
